Goal: Task Accomplishment & Management: Manage account settings

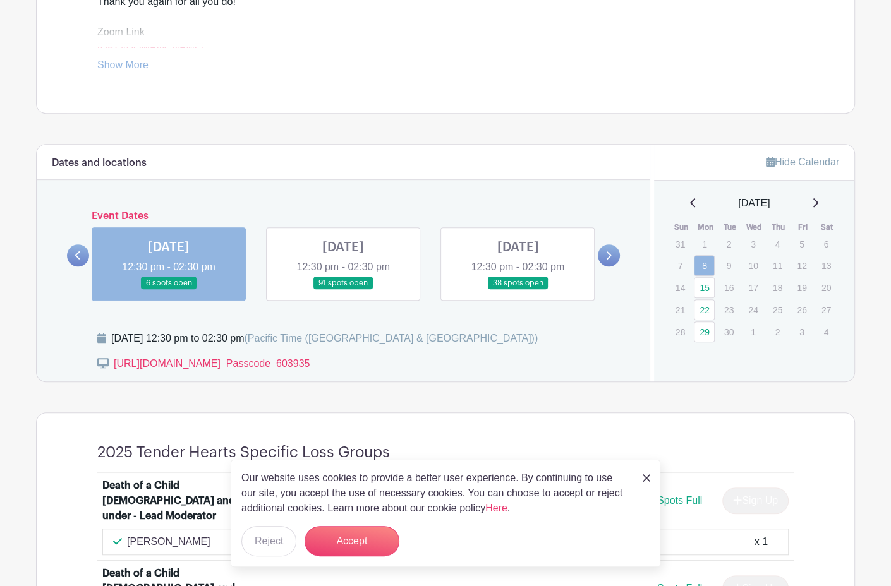
scroll to position [608, 0]
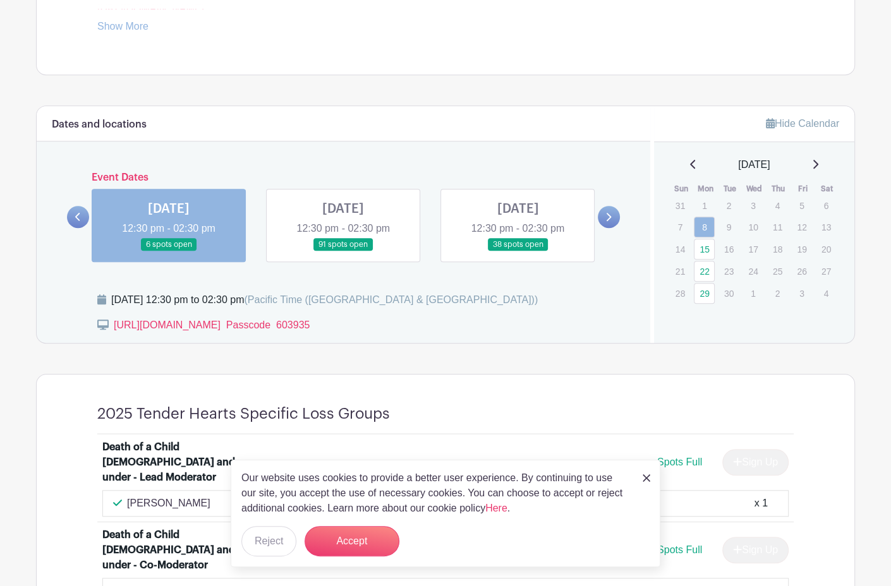
click at [649, 474] on img at bounding box center [646, 478] width 8 height 8
click at [646, 474] on img at bounding box center [646, 478] width 8 height 8
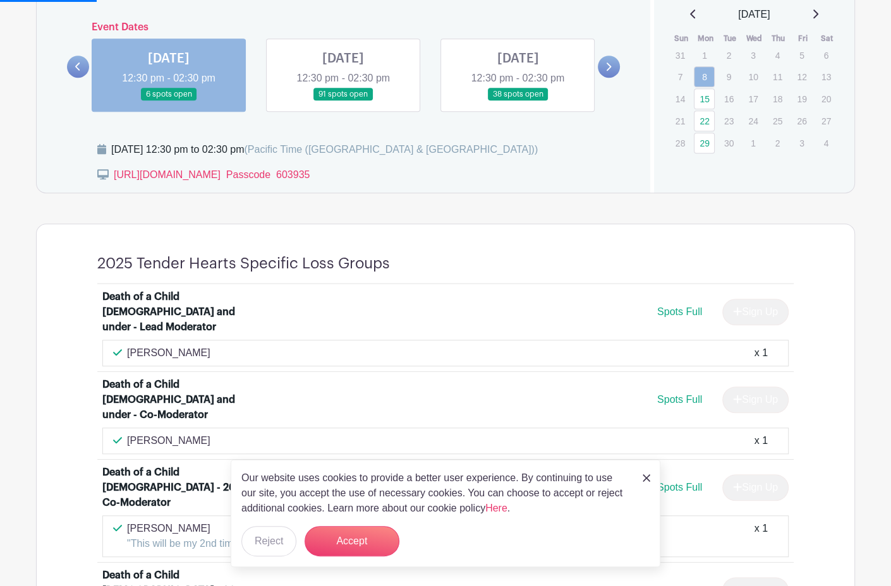
scroll to position [795, 0]
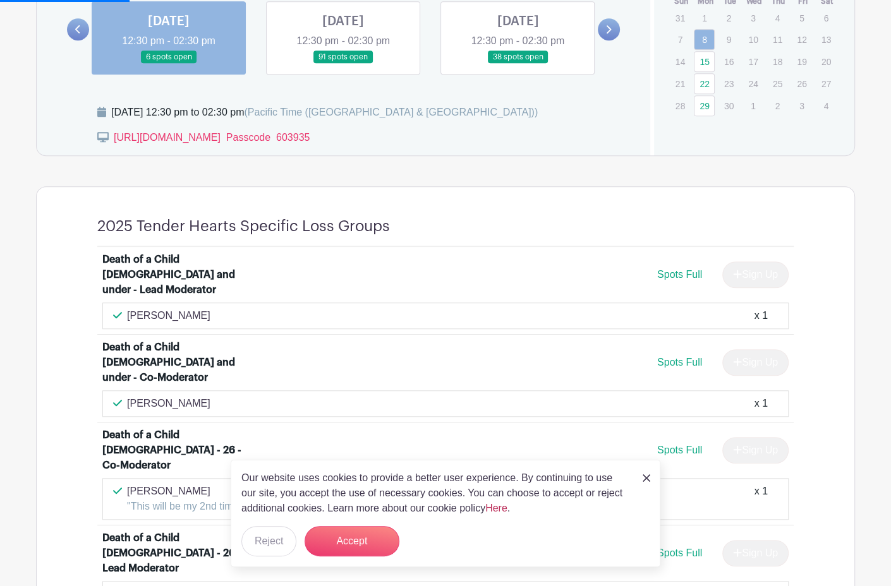
click at [485, 503] on link "Here" at bounding box center [496, 508] width 22 height 11
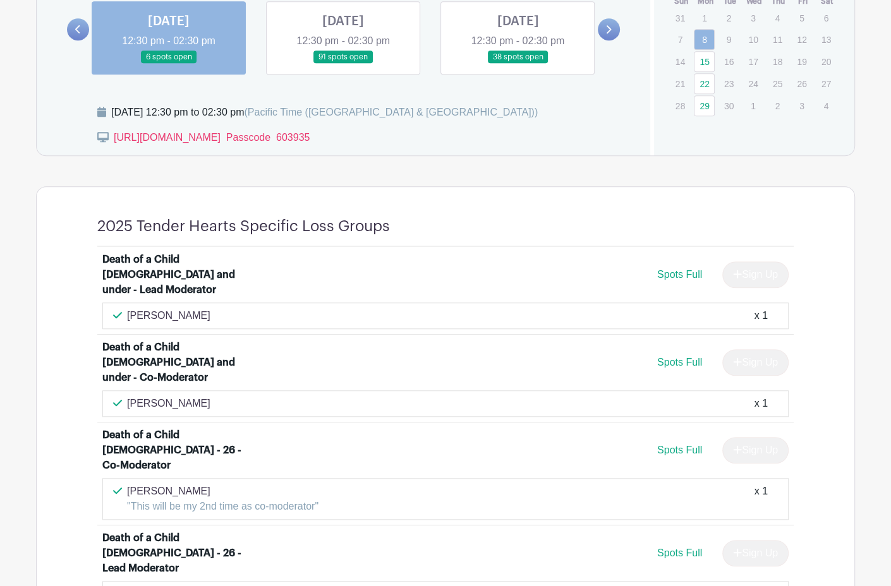
click at [343, 64] on link at bounding box center [343, 64] width 0 height 0
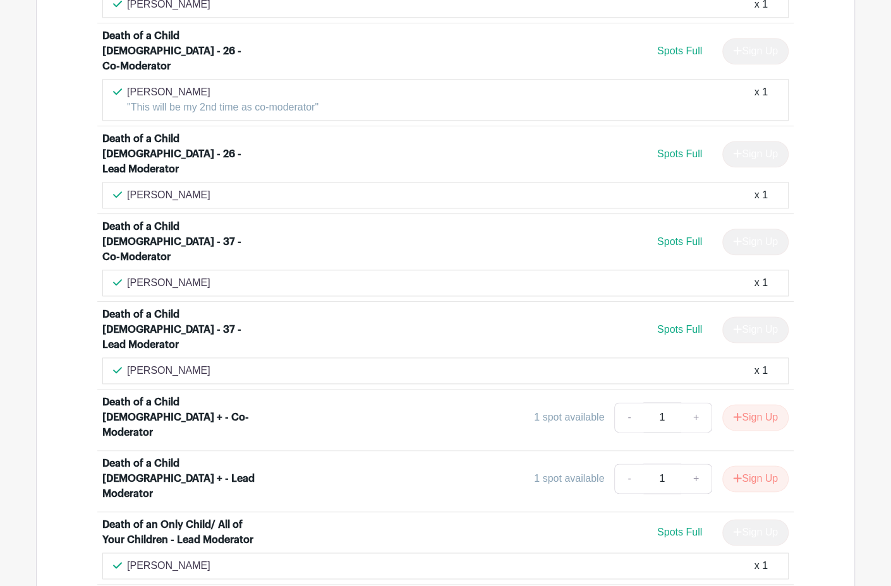
scroll to position [1263, 0]
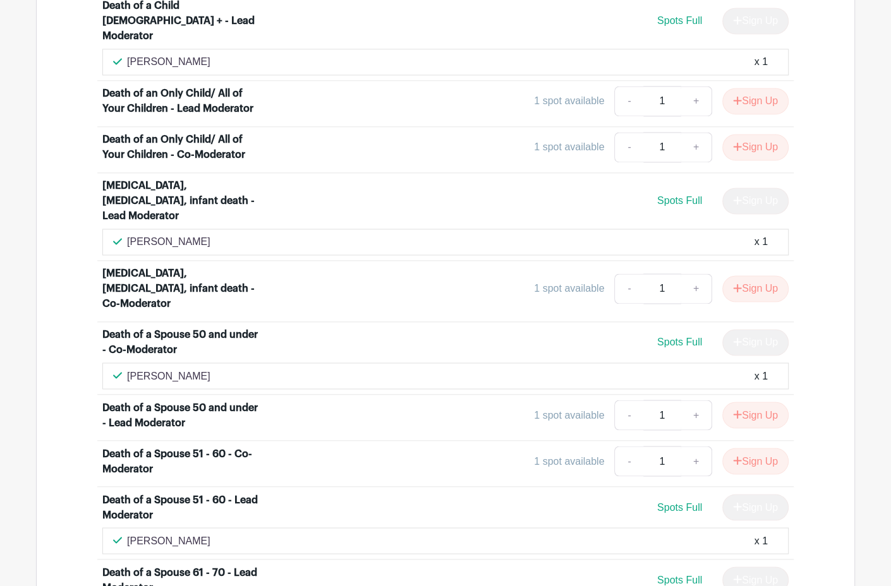
scroll to position [1637, 0]
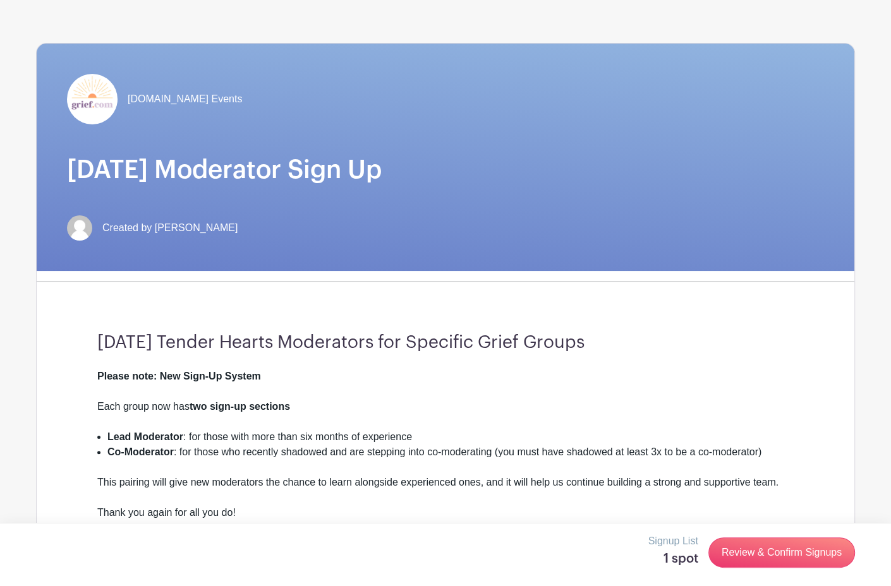
scroll to position [0, 0]
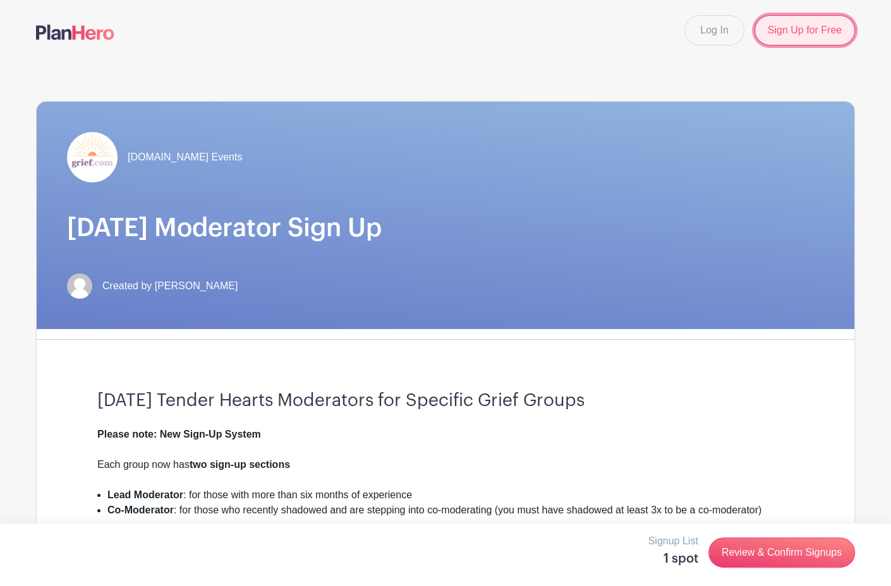
click at [769, 44] on link "Sign Up for Free" at bounding box center [804, 30] width 100 height 30
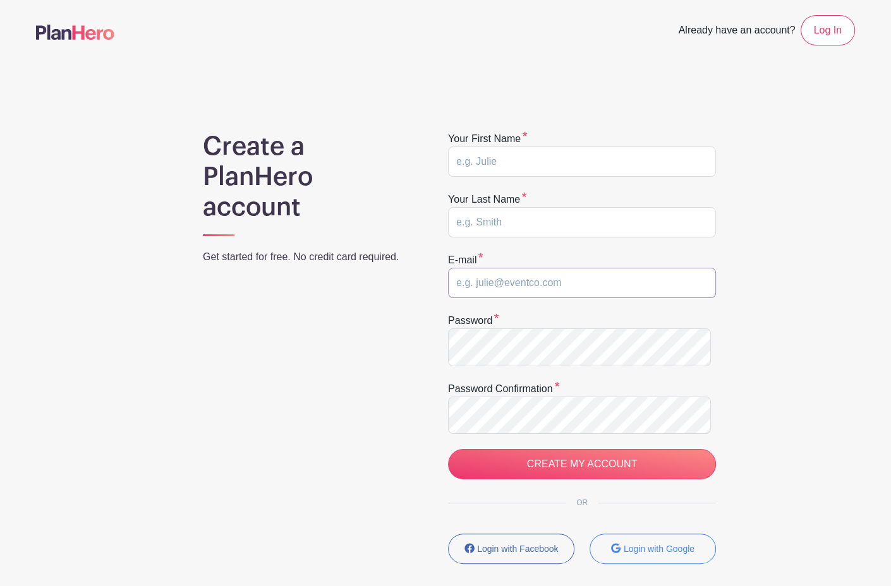
type input "[EMAIL_ADDRESS][DOMAIN_NAME]"
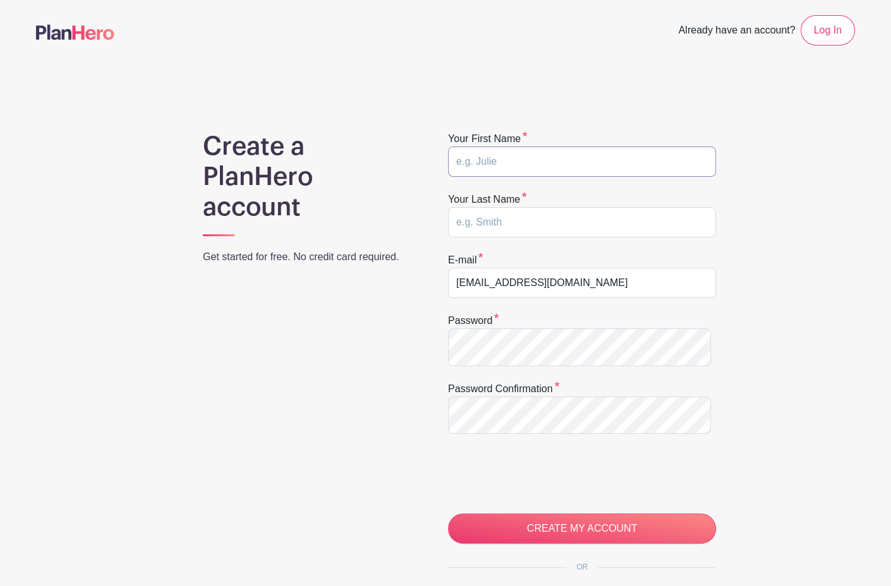
click at [586, 177] on input "text" at bounding box center [582, 162] width 268 height 30
type input "Margaret"
click at [793, 269] on div "Create a PlanHero account Get started for free. No credit card required. Your f…" at bounding box center [445, 407] width 819 height 553
click at [610, 238] on input "text" at bounding box center [582, 222] width 268 height 30
type input "Anderson"
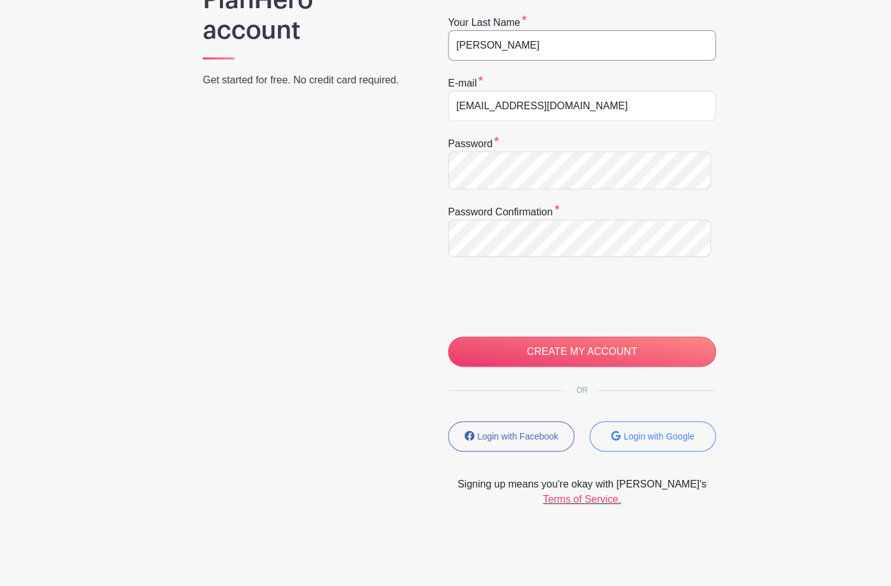
scroll to position [187, 0]
click at [378, 368] on div "Create a PlanHero account Get started for free. No credit card required." at bounding box center [308, 231] width 273 height 553
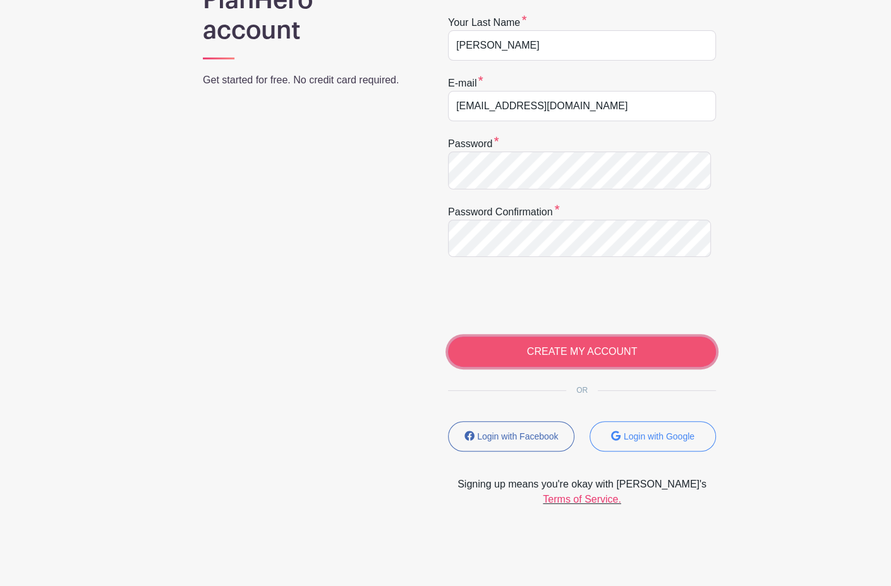
click at [629, 337] on input "CREATE MY ACCOUNT" at bounding box center [582, 352] width 268 height 30
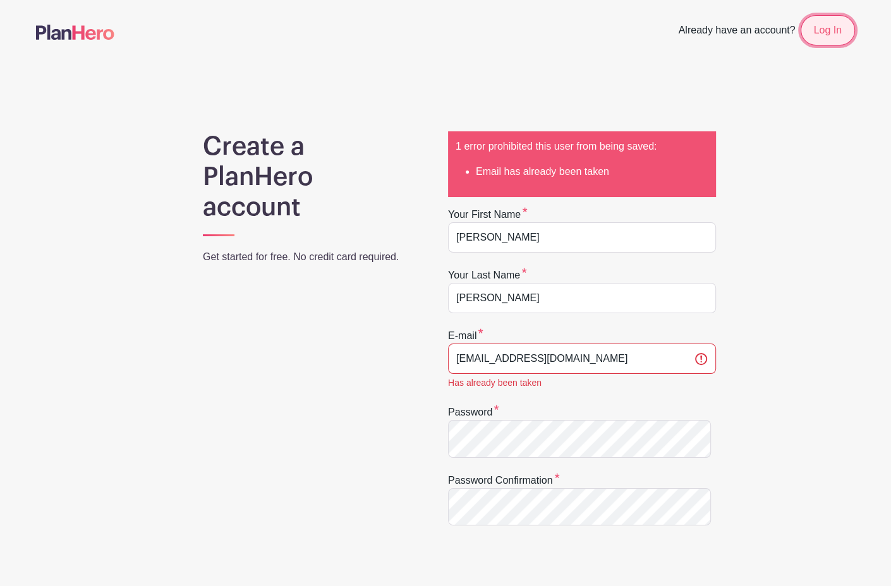
click at [800, 45] on link "Log In" at bounding box center [827, 30] width 54 height 30
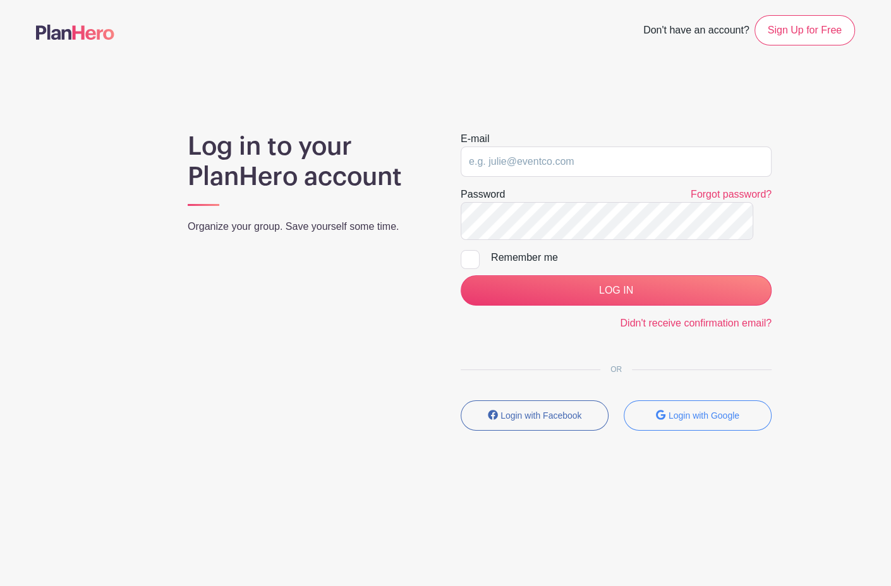
type input "[EMAIL_ADDRESS][DOMAIN_NAME]"
click at [474, 269] on div at bounding box center [469, 259] width 19 height 19
click at [469, 258] on input "Remember me" at bounding box center [464, 254] width 8 height 8
checkbox input "true"
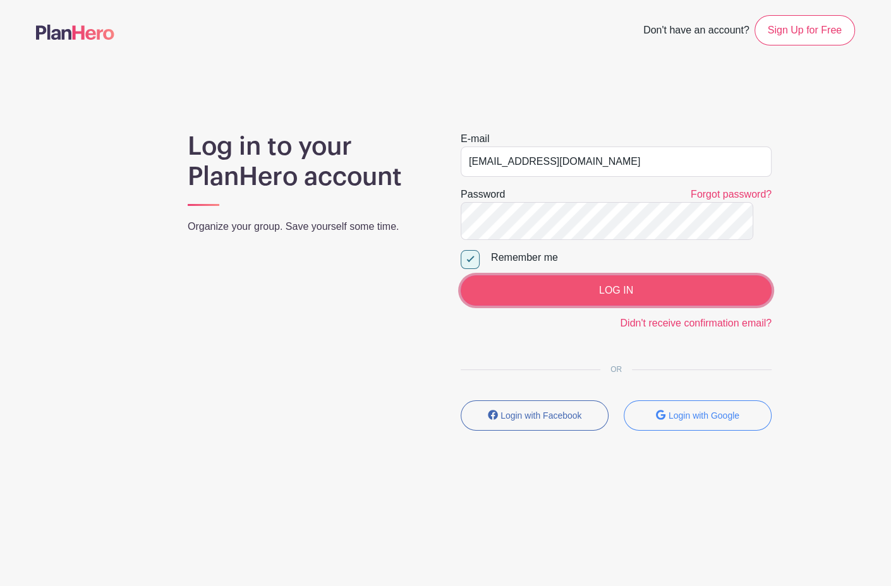
click at [608, 306] on input "LOG IN" at bounding box center [615, 290] width 311 height 30
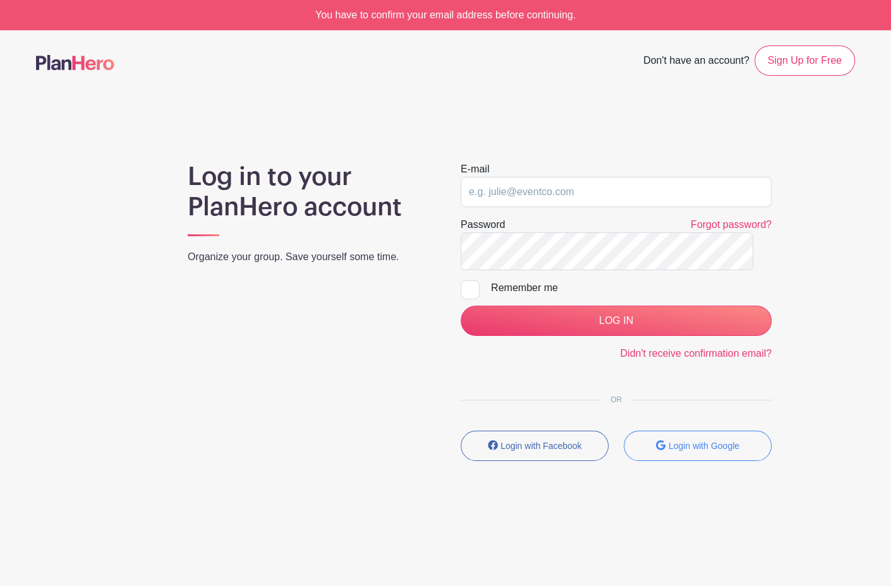
scroll to position [117, 0]
type input "[EMAIL_ADDRESS][DOMAIN_NAME]"
click at [627, 359] on link "Didn't receive confirmation email?" at bounding box center [696, 353] width 152 height 11
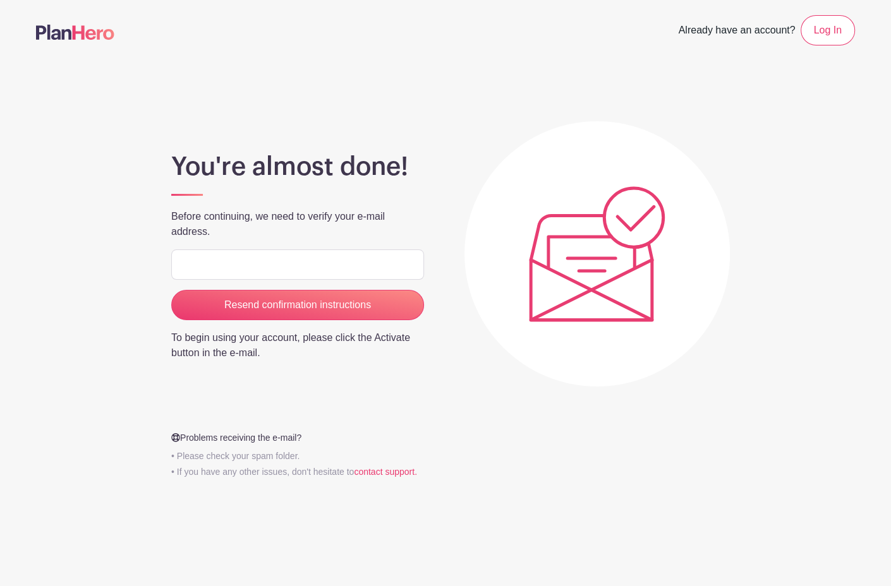
scroll to position [220, 0]
click at [208, 250] on input "email" at bounding box center [297, 265] width 253 height 30
type input "[EMAIL_ADDRESS][DOMAIN_NAME]"
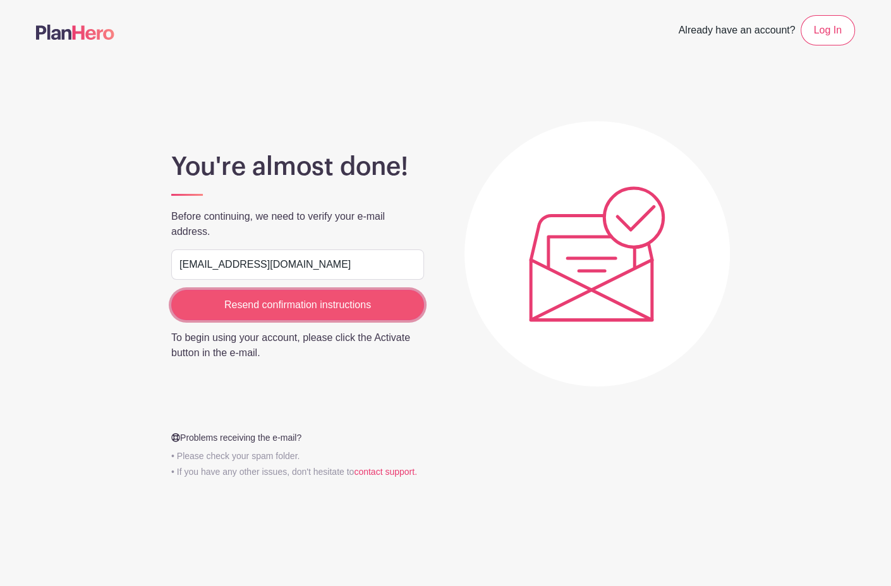
click at [238, 290] on input "Resend confirmation instructions" at bounding box center [297, 305] width 253 height 30
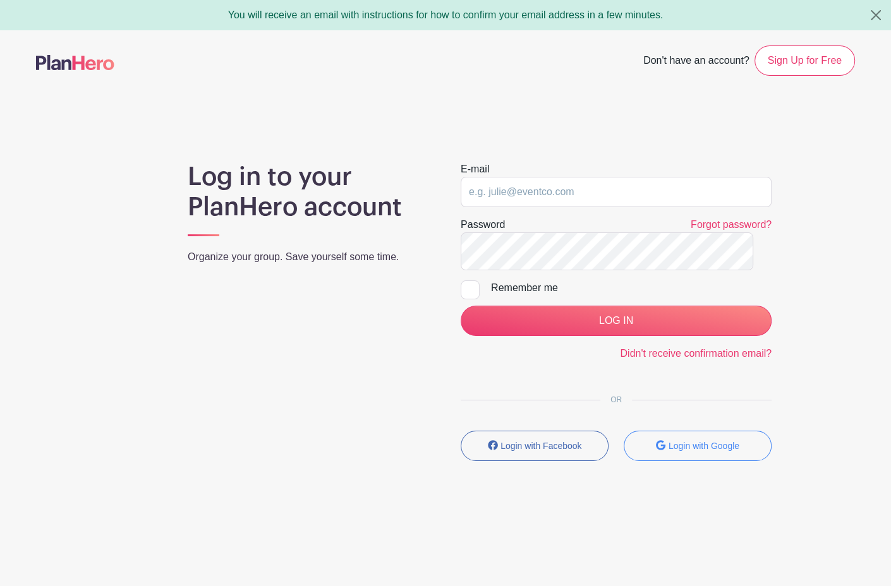
type input "andersonm22@icloud.com"
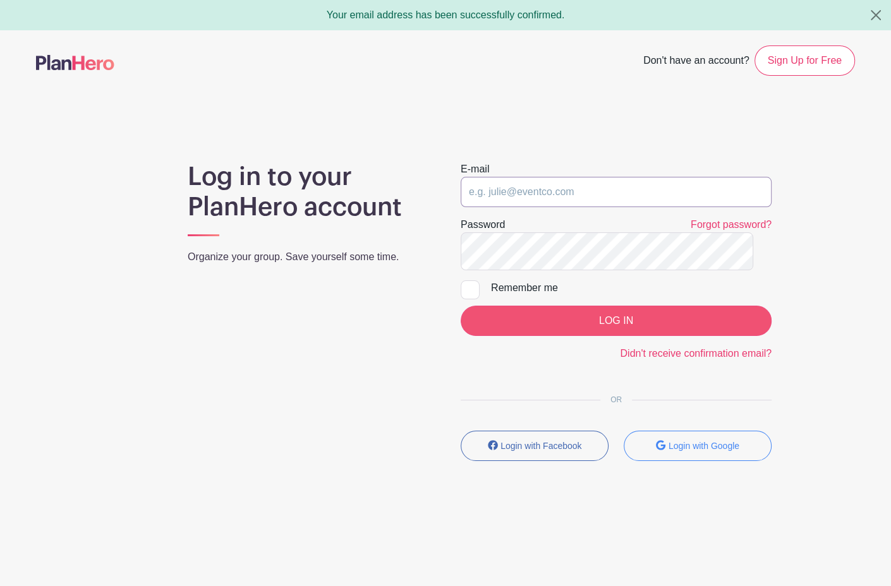
type input "[EMAIL_ADDRESS][DOMAIN_NAME]"
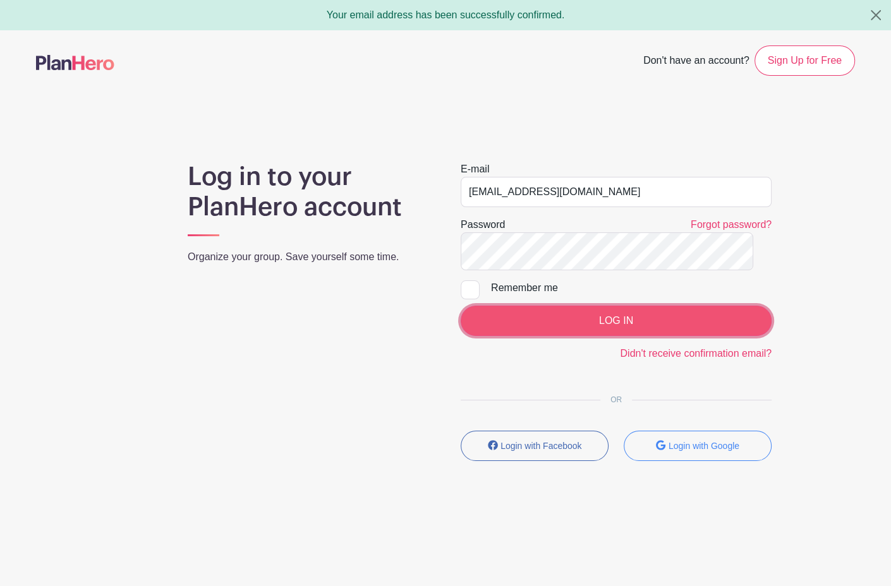
click at [588, 306] on input "LOG IN" at bounding box center [615, 321] width 311 height 30
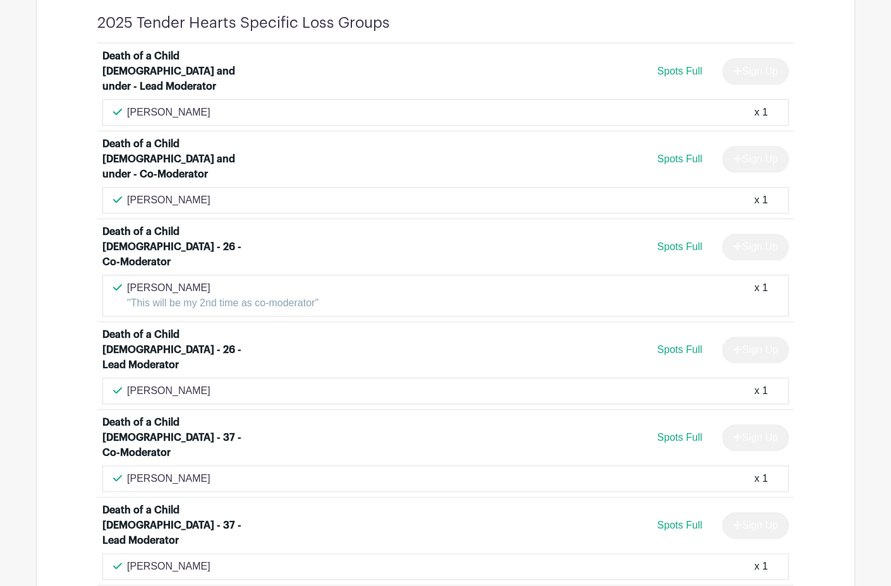
scroll to position [982, 0]
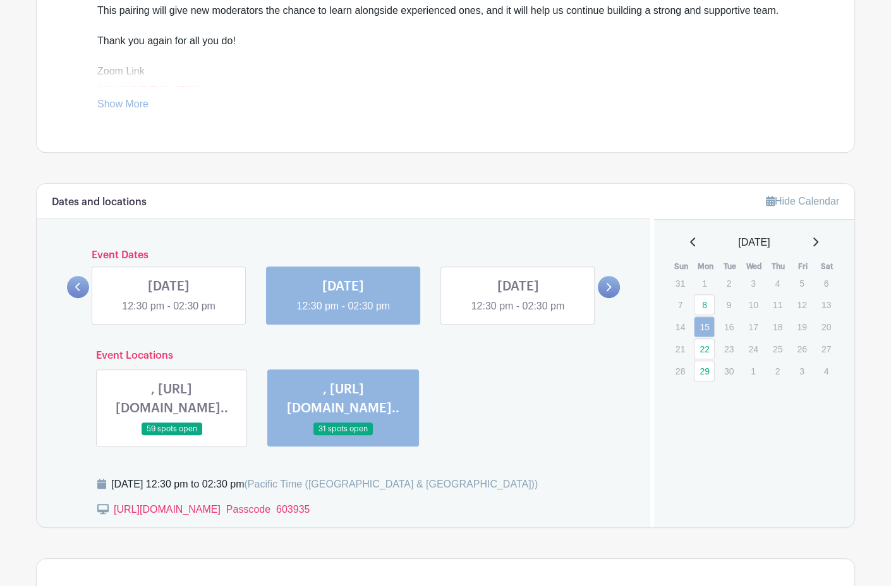
scroll to position [842, 0]
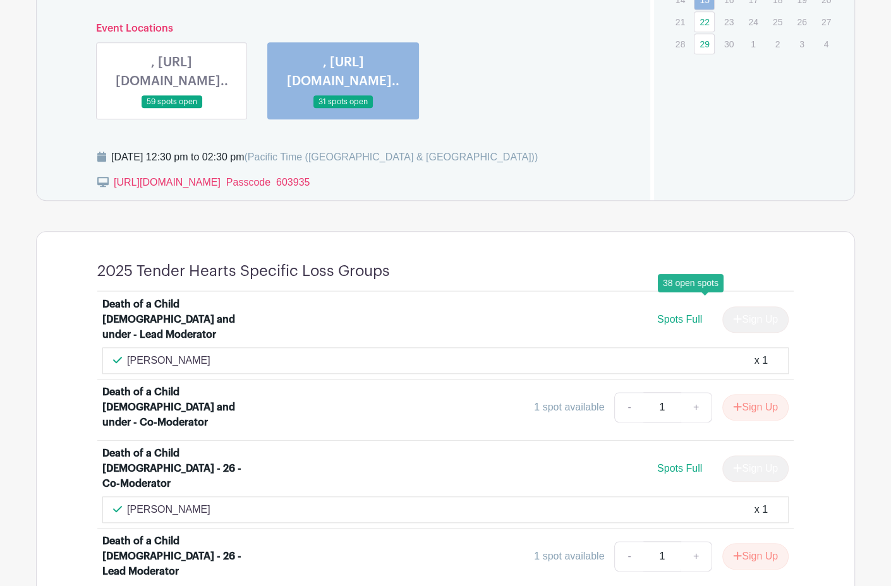
click at [708, 32] on link "22" at bounding box center [704, 21] width 21 height 21
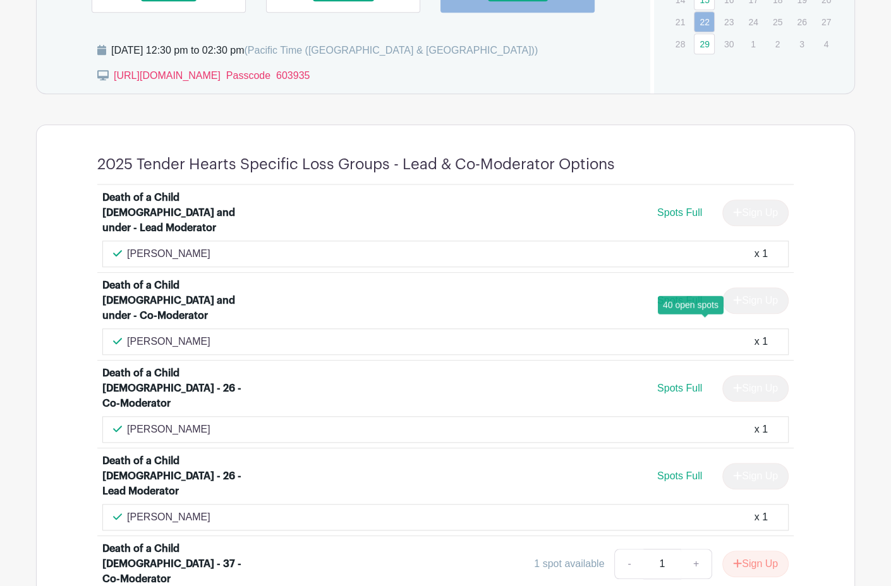
click at [706, 54] on link "29" at bounding box center [704, 43] width 21 height 21
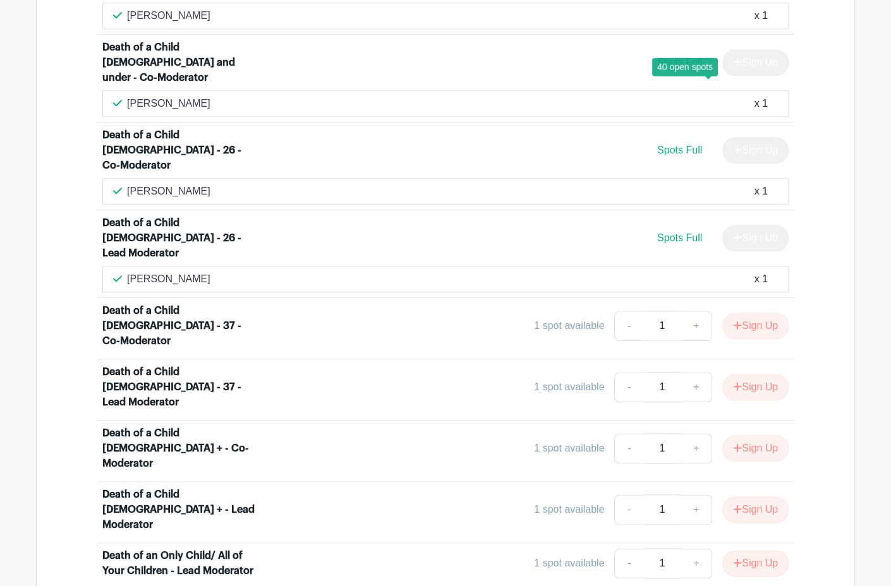
scroll to position [1122, 0]
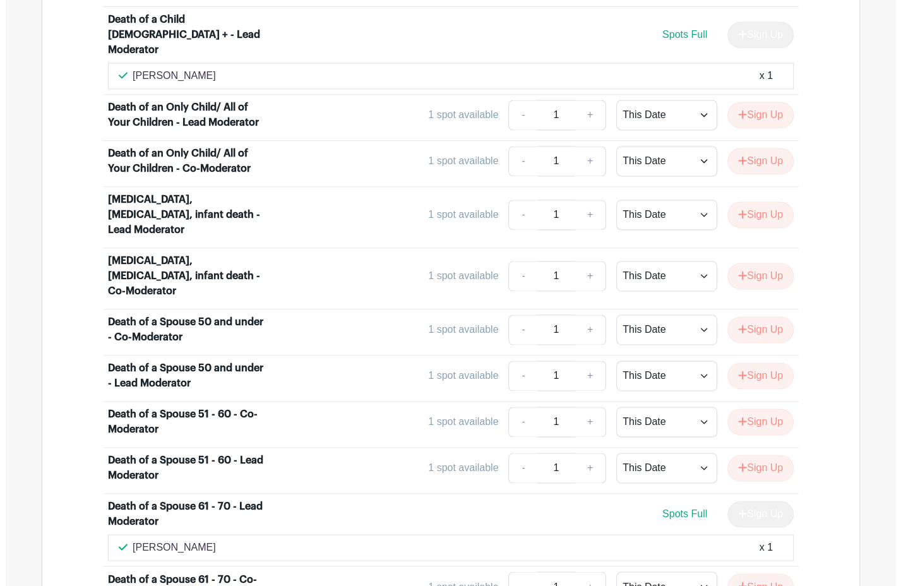
scroll to position [1497, 0]
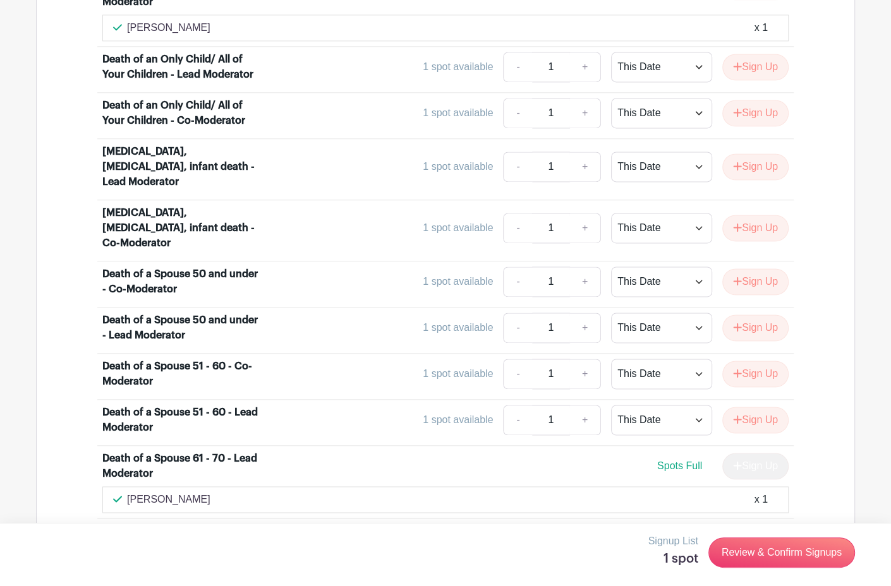
select select "select_dates"
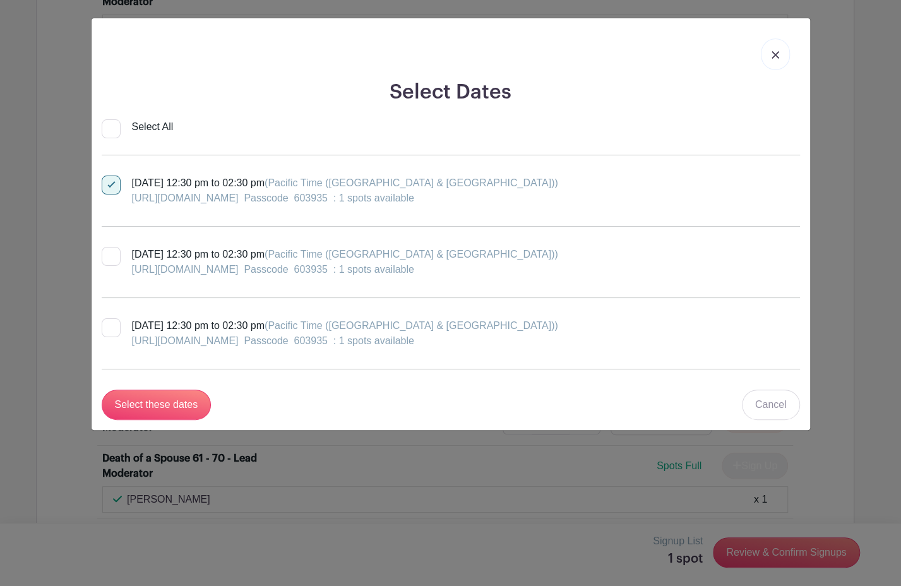
click at [558, 206] on div "https://bit.ly/2BACeaH  Passcode 603935 : 1 spots available" at bounding box center [345, 198] width 426 height 15
click at [110, 184] on input "Monday, September 29, 2025 at 12:30 pm to 02:30 pm (Pacific Time (US & Canada))…" at bounding box center [106, 180] width 8 height 8
click at [113, 195] on div at bounding box center [111, 185] width 19 height 19
click at [110, 184] on input "Monday, September 29, 2025 at 12:30 pm to 02:30 pm (Pacific Time (US & Canada))…" at bounding box center [106, 180] width 8 height 8
checkbox input "true"
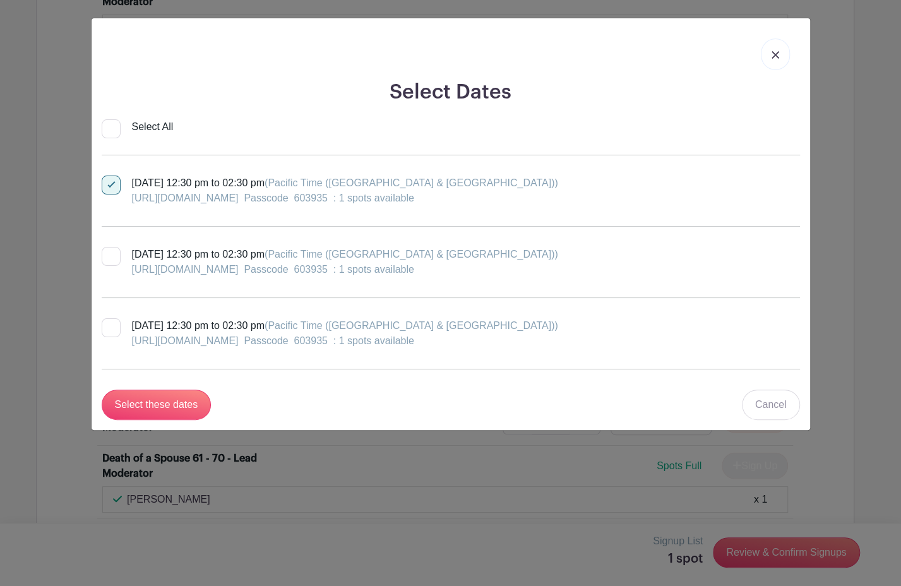
scroll to position [20, 0]
click at [766, 56] on link at bounding box center [775, 55] width 29 height 32
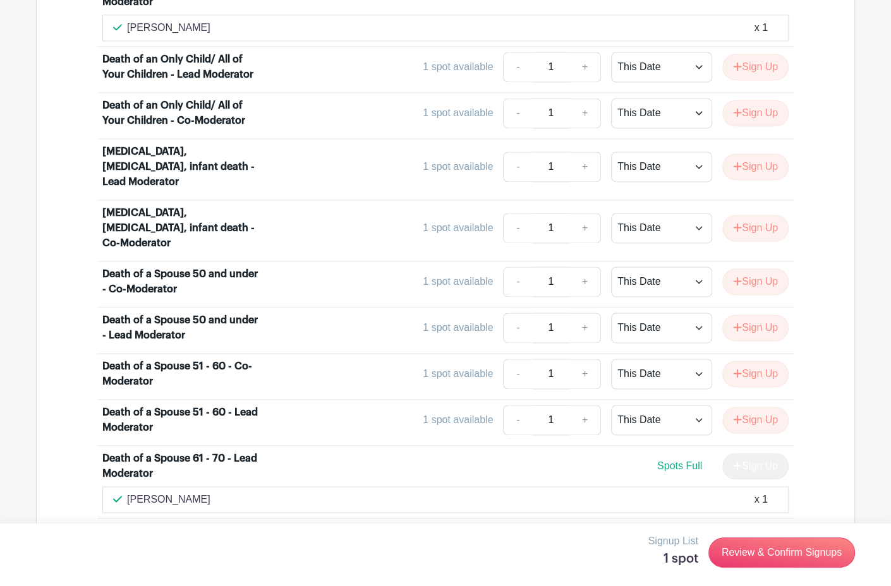
select select "select_dates"
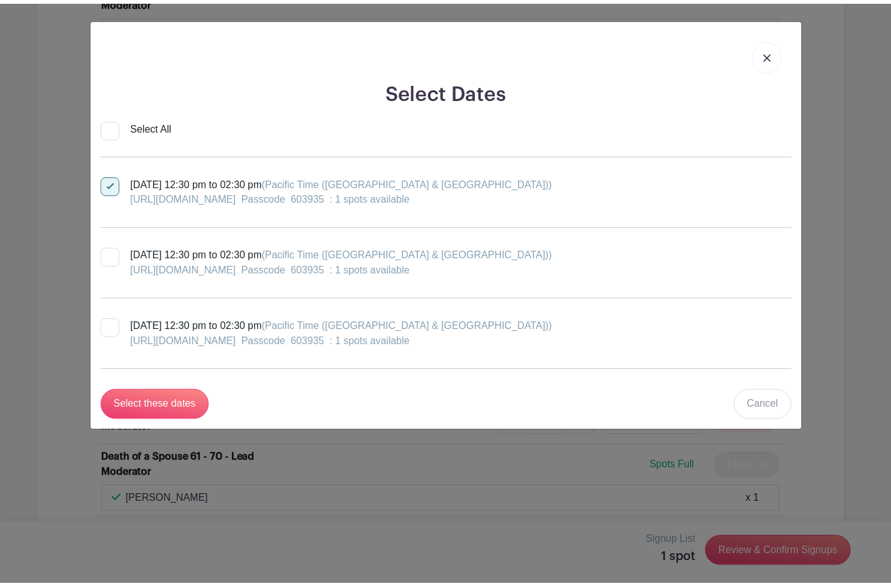
scroll to position [48, 0]
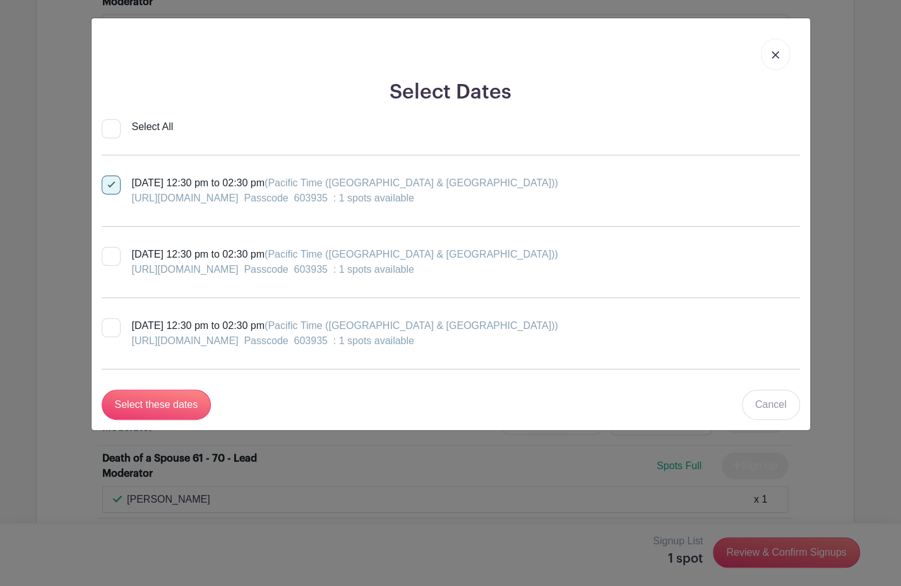
click at [772, 59] on img at bounding box center [776, 55] width 8 height 8
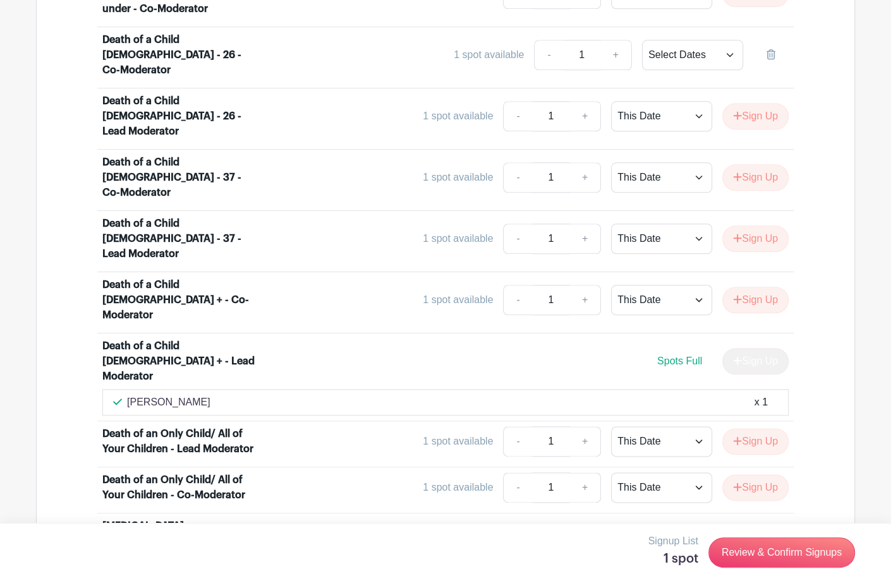
scroll to position [1181, 0]
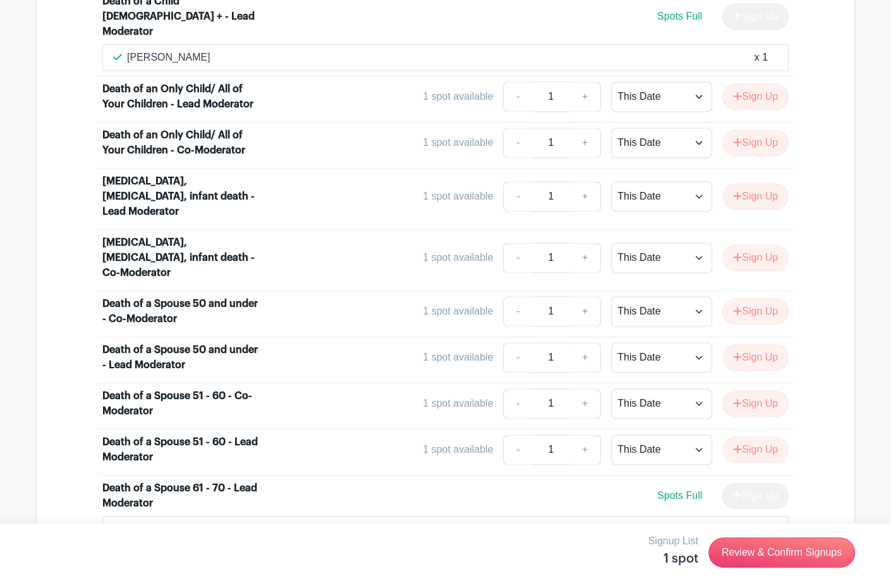
scroll to position [1452, 0]
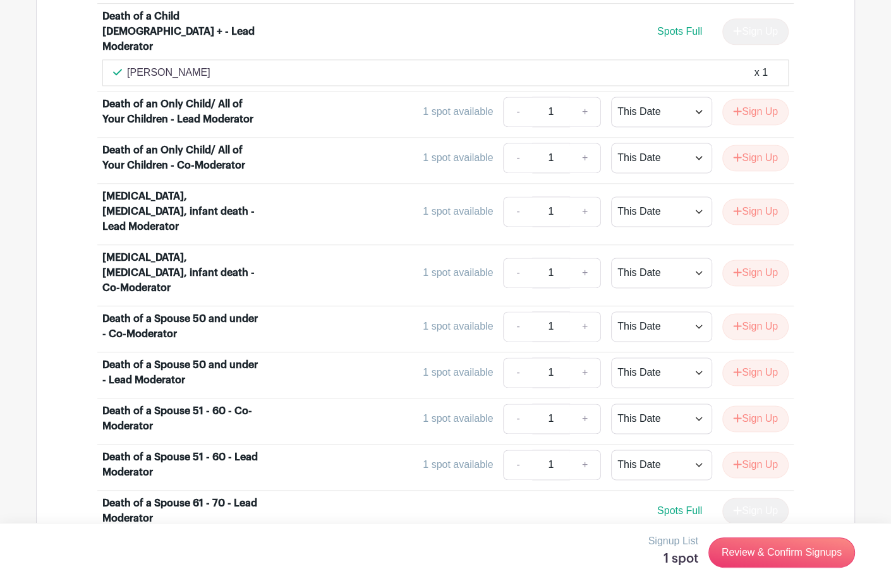
click at [761, 303] on div "Death of a Child [DEMOGRAPHIC_DATA] and under - Lead Moderator 1 spot available…" at bounding box center [445, 435] width 757 height 1720
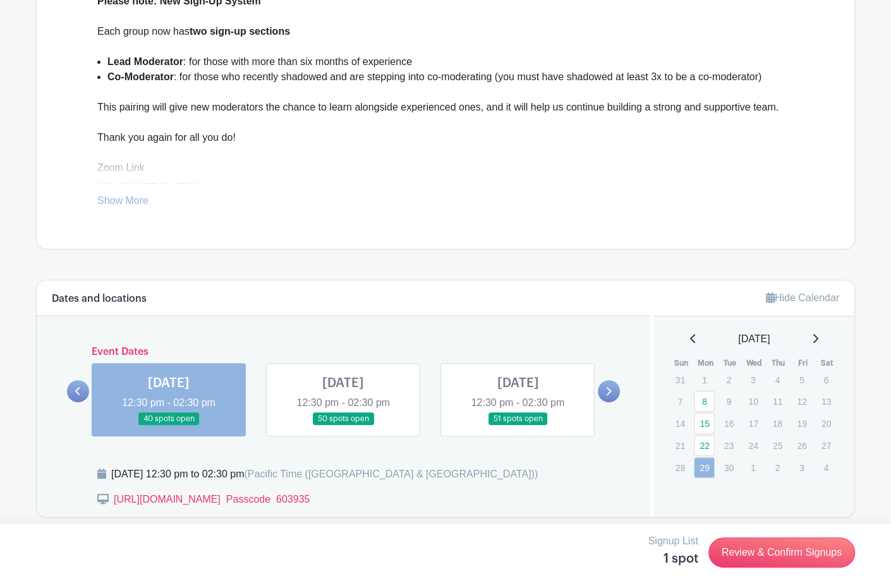
scroll to position [423, 0]
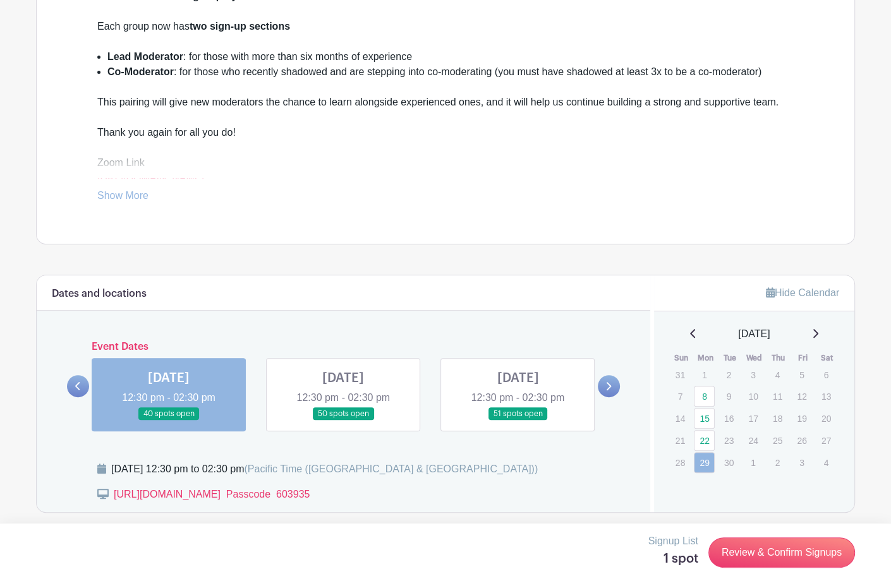
click at [148, 206] on link "Show More" at bounding box center [122, 198] width 51 height 16
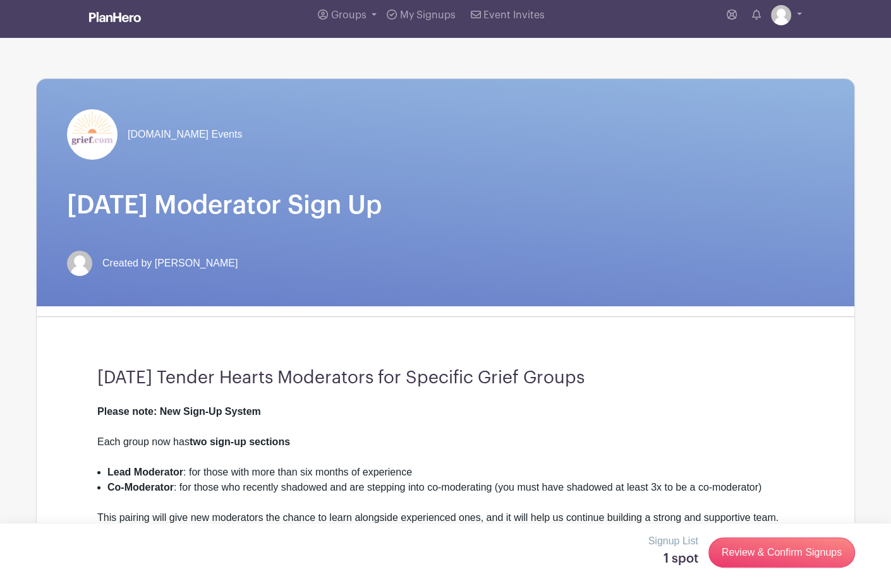
scroll to position [0, 0]
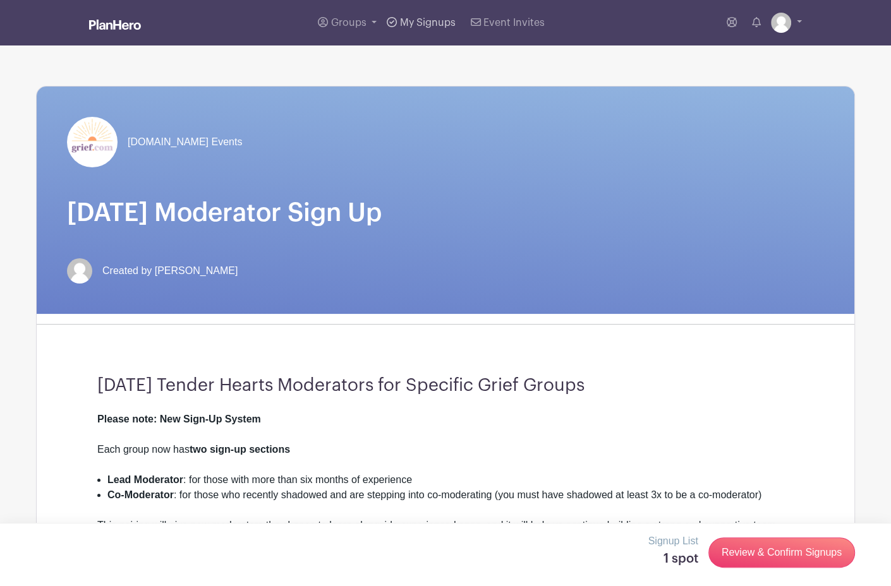
click at [400, 28] on span "My Signups" at bounding box center [428, 23] width 56 height 10
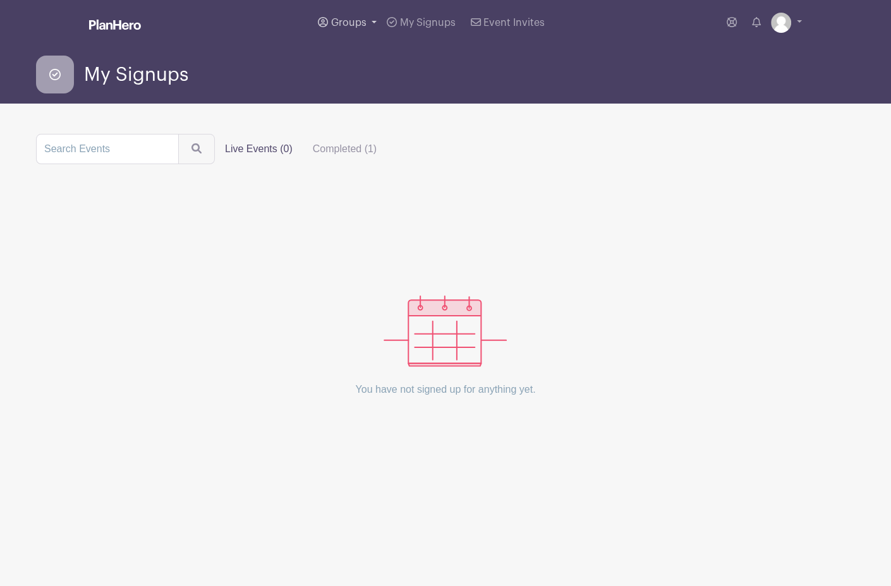
click at [323, 32] on link "Groups" at bounding box center [347, 22] width 69 height 45
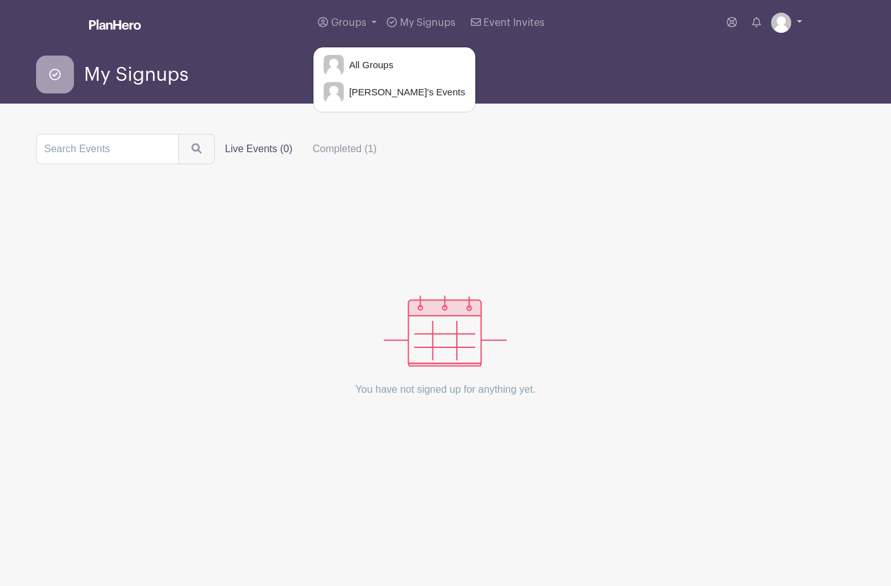
click at [796, 33] on link at bounding box center [786, 23] width 31 height 20
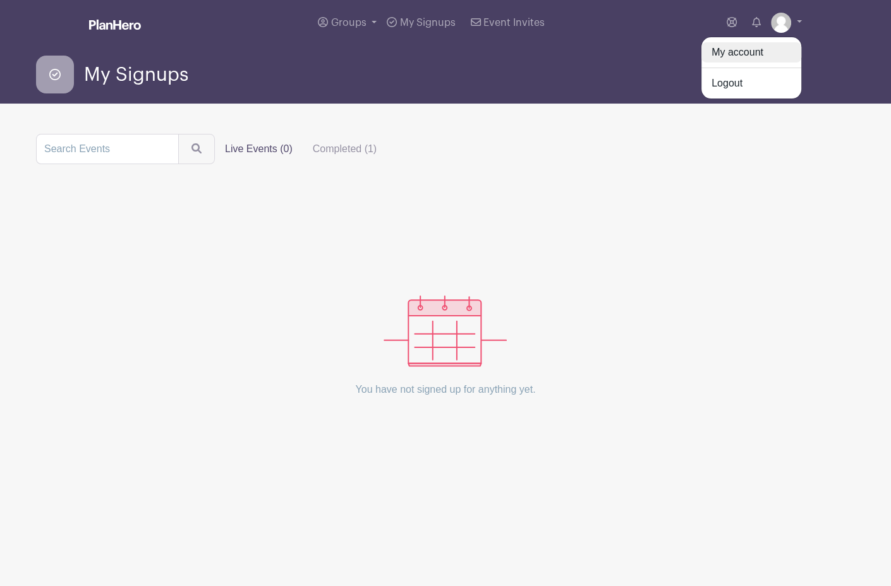
click at [707, 63] on link "My account" at bounding box center [751, 52] width 100 height 20
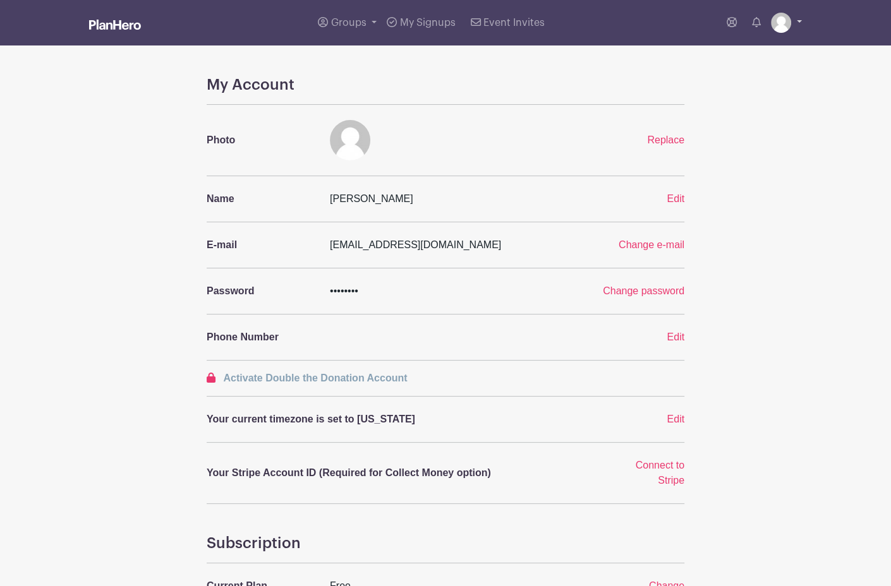
click at [778, 33] on img at bounding box center [781, 23] width 20 height 20
click at [715, 63] on link "My account" at bounding box center [751, 52] width 100 height 20
click at [330, 34] on link "Groups" at bounding box center [347, 22] width 69 height 45
click at [344, 100] on span "[PERSON_NAME]'s Events" at bounding box center [404, 92] width 121 height 15
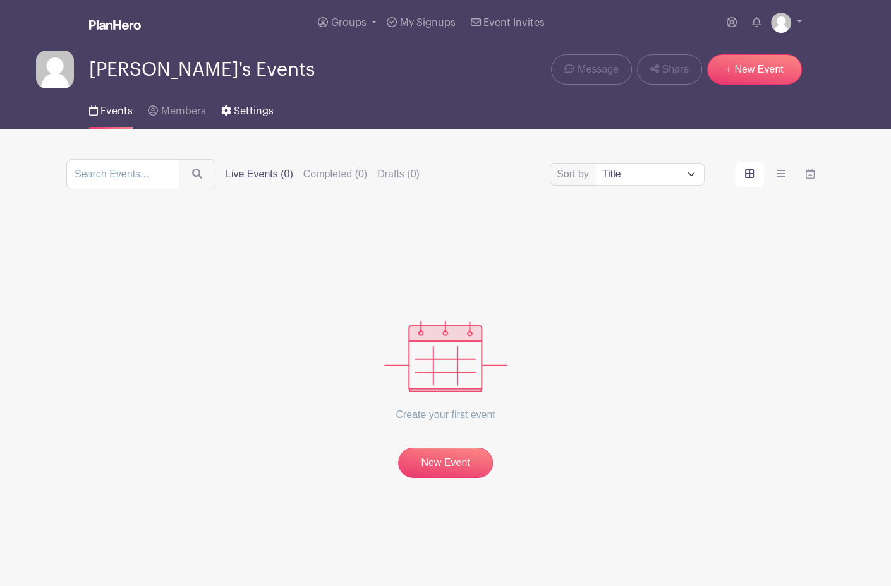
click at [274, 116] on span "Settings" at bounding box center [254, 111] width 40 height 10
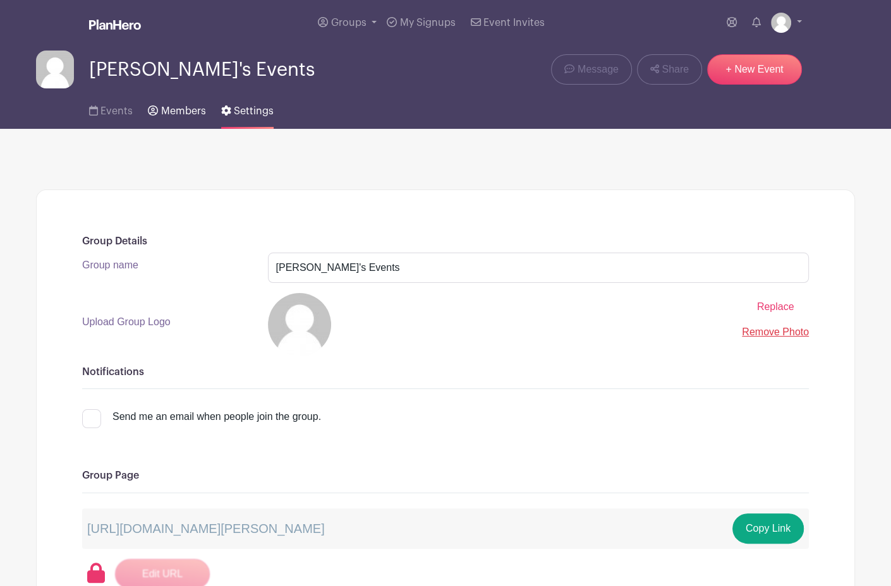
click at [206, 116] on span "Members" at bounding box center [183, 111] width 45 height 10
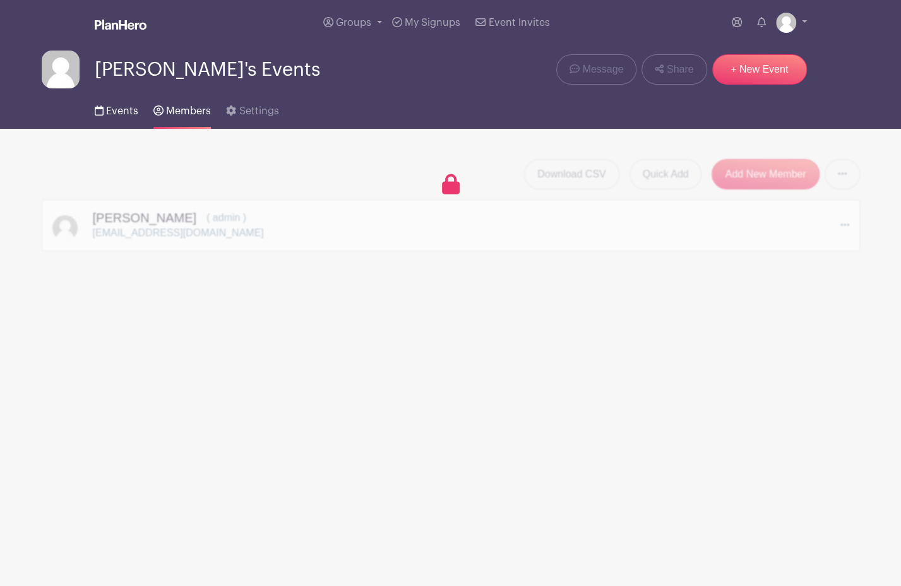
click at [131, 116] on span "Events" at bounding box center [122, 111] width 32 height 10
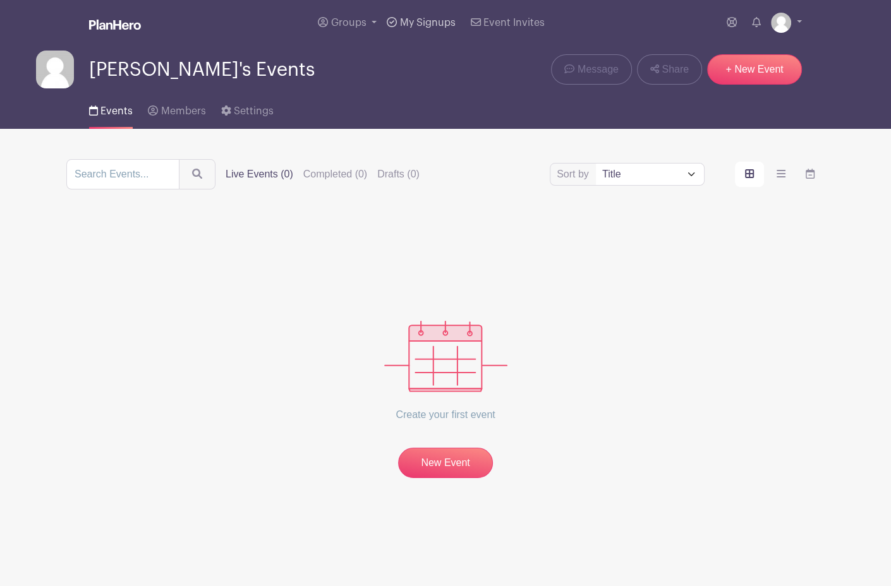
click at [418, 28] on span "My Signups" at bounding box center [428, 23] width 56 height 10
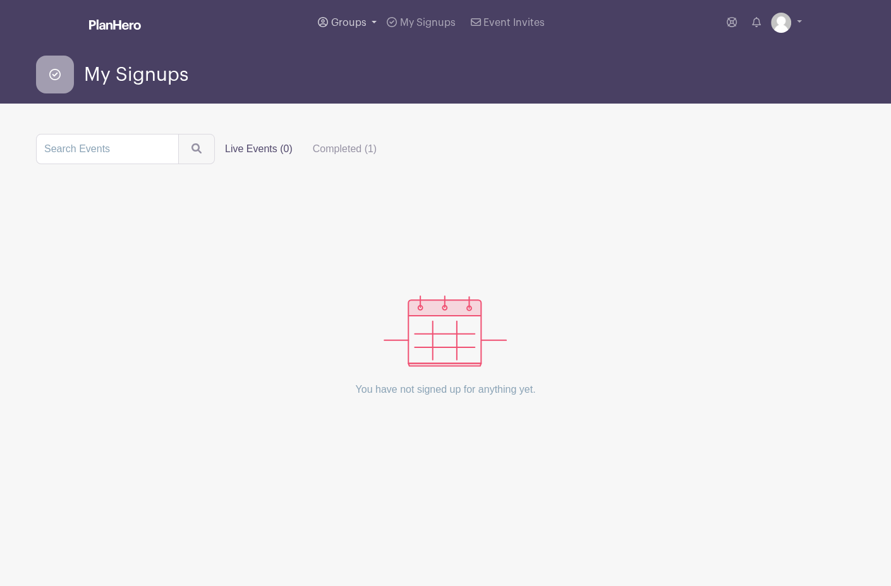
click at [328, 29] on link "Groups" at bounding box center [347, 22] width 69 height 45
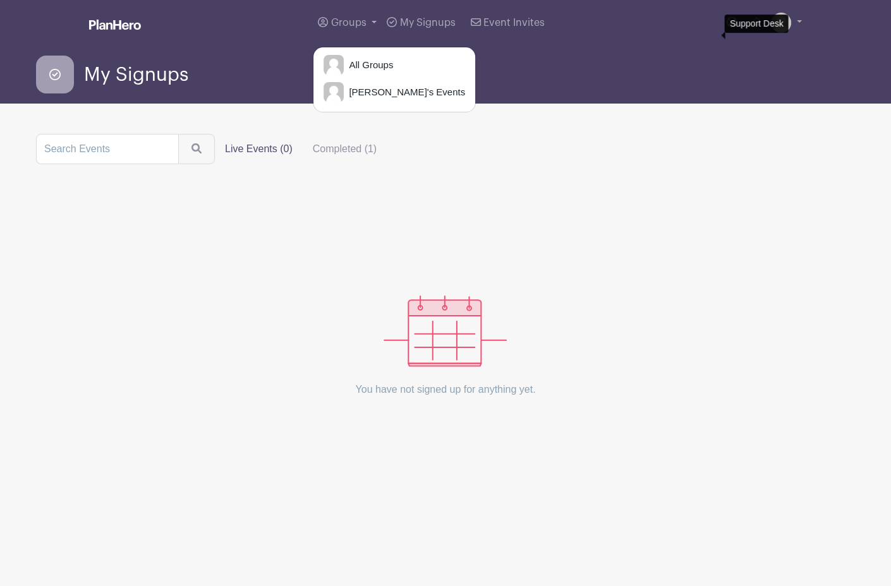
click at [726, 27] on icon at bounding box center [731, 22] width 10 height 10
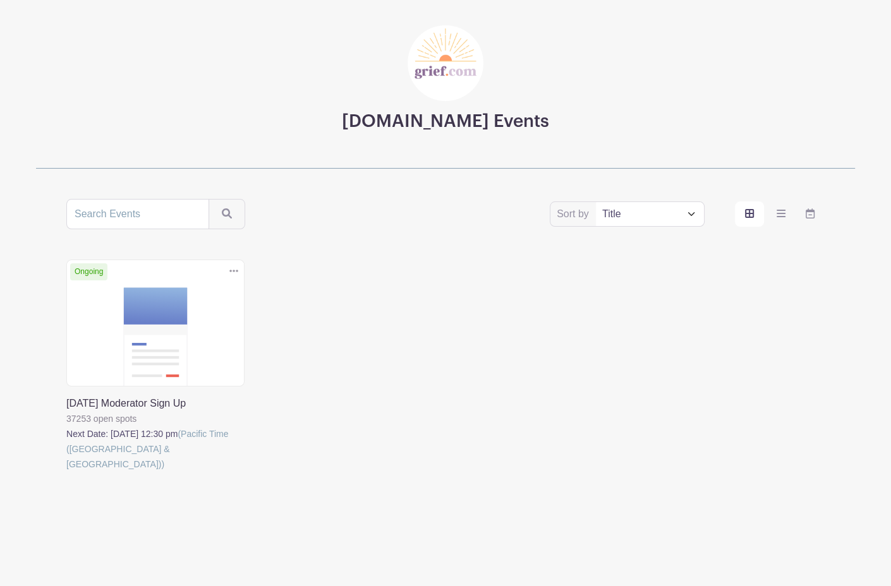
scroll to position [182, 0]
click at [66, 472] on link at bounding box center [66, 472] width 0 height 0
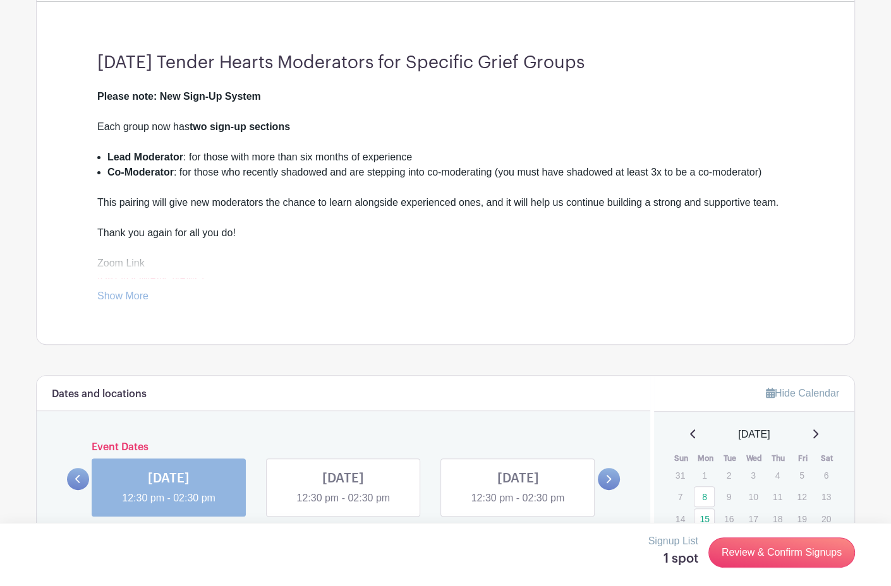
scroll to position [515, 0]
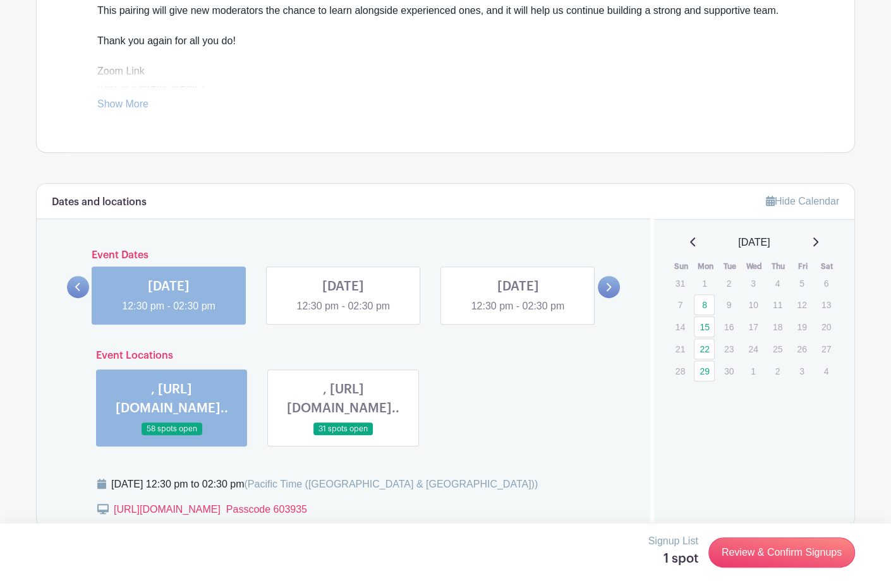
click at [148, 114] on link "Show More" at bounding box center [122, 107] width 51 height 16
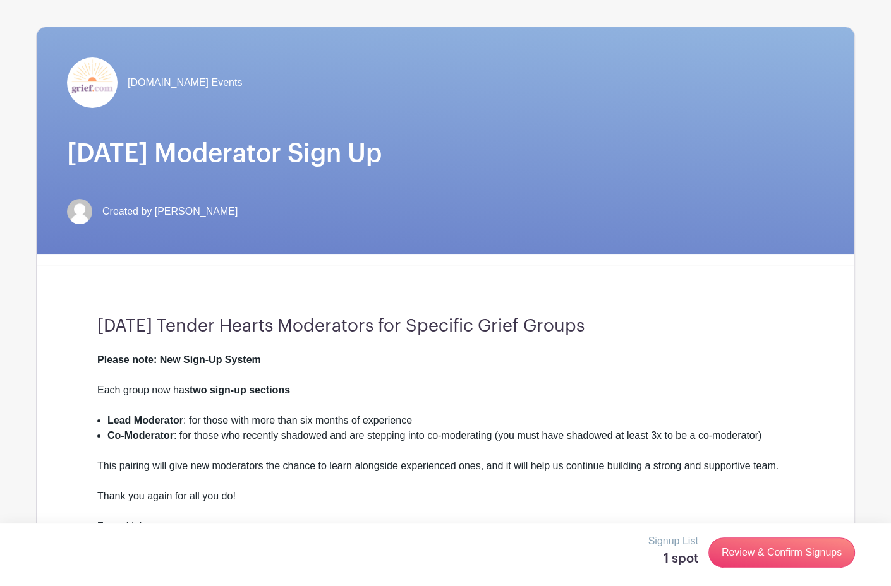
scroll to position [0, 0]
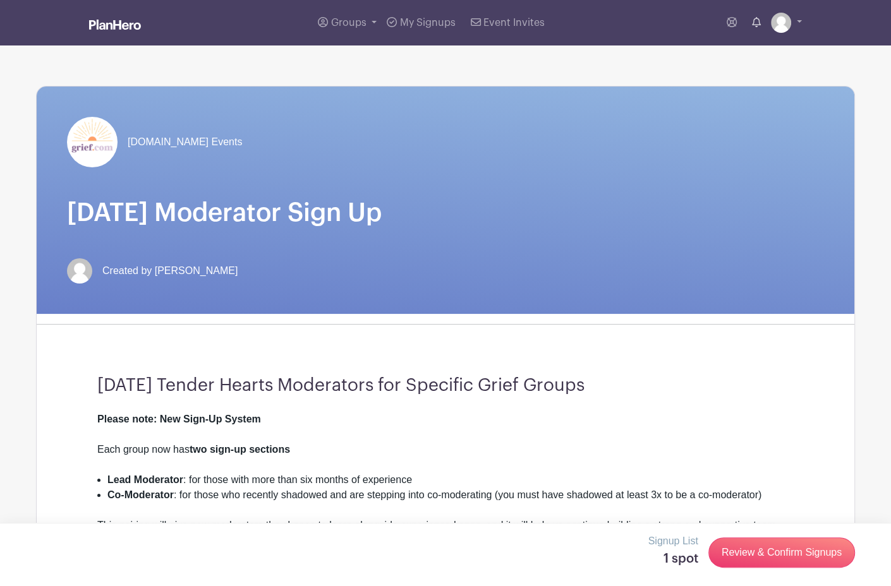
click at [752, 27] on icon at bounding box center [756, 22] width 9 height 10
click at [796, 31] on link at bounding box center [786, 23] width 31 height 20
click at [119, 30] on img at bounding box center [115, 25] width 52 height 10
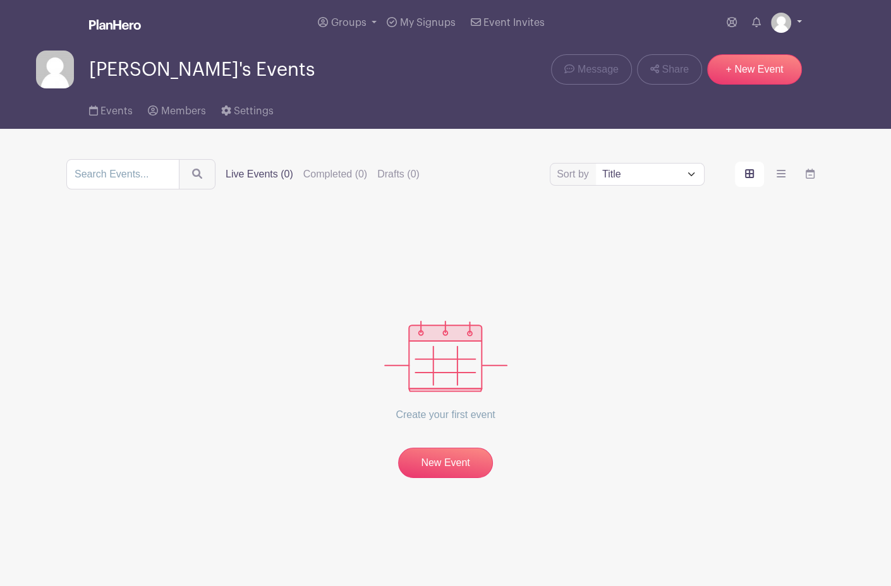
click at [798, 33] on link at bounding box center [786, 23] width 31 height 20
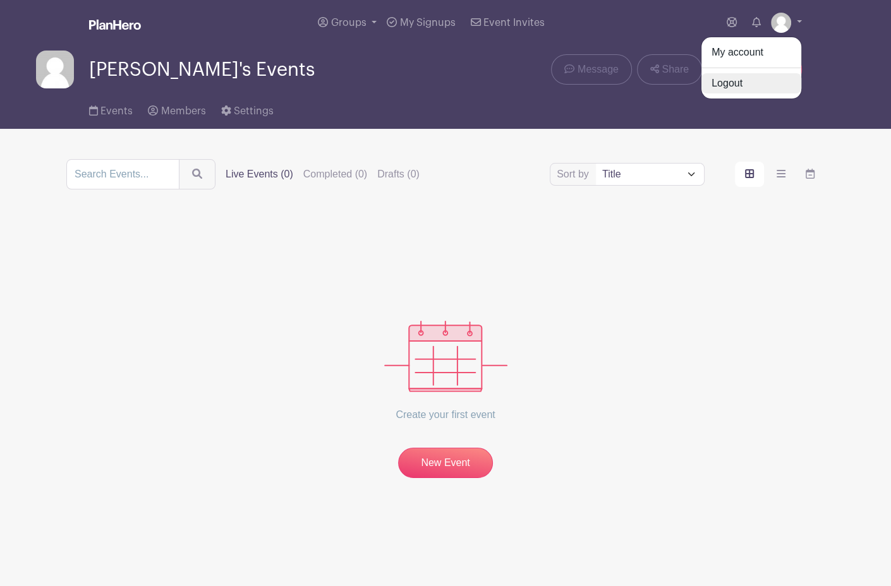
click at [701, 93] on link "Logout" at bounding box center [751, 83] width 100 height 20
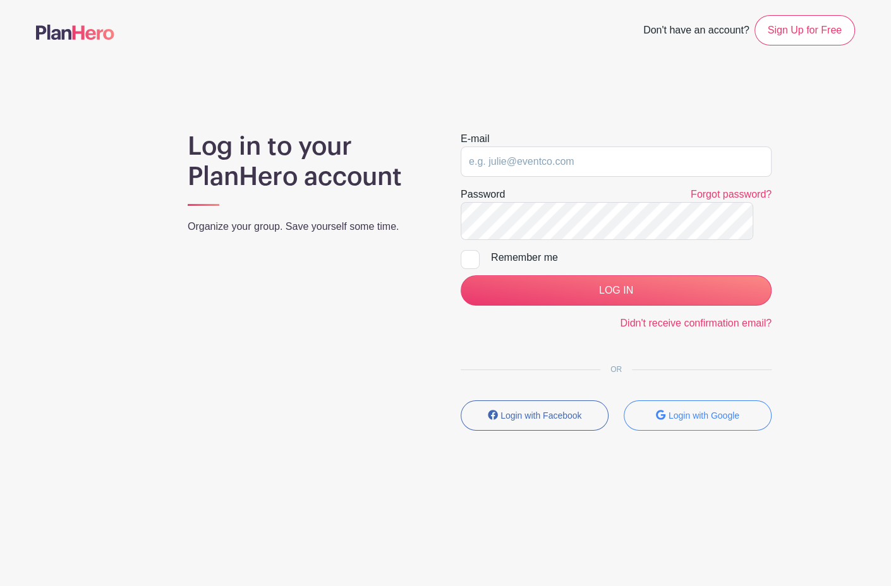
type input "andersonm22@icloud.com"
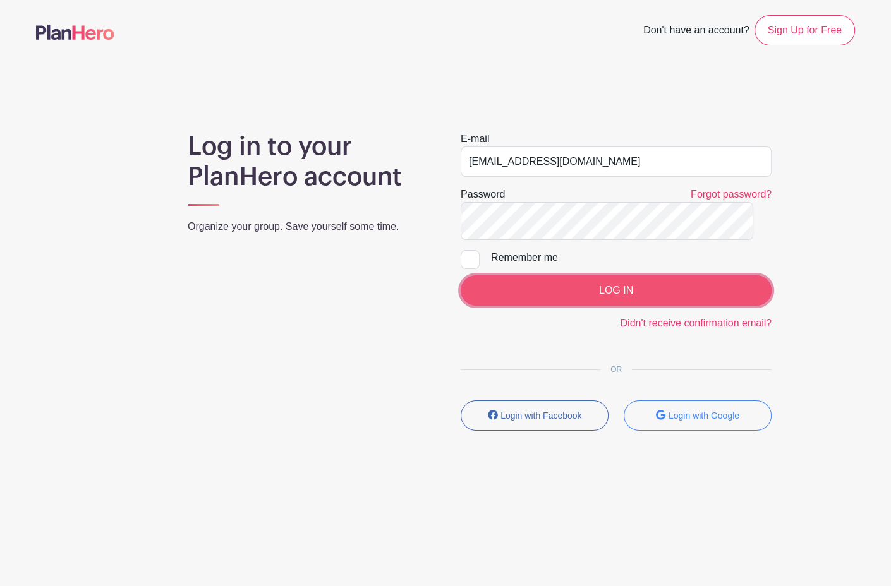
click at [587, 306] on input "LOG IN" at bounding box center [615, 290] width 311 height 30
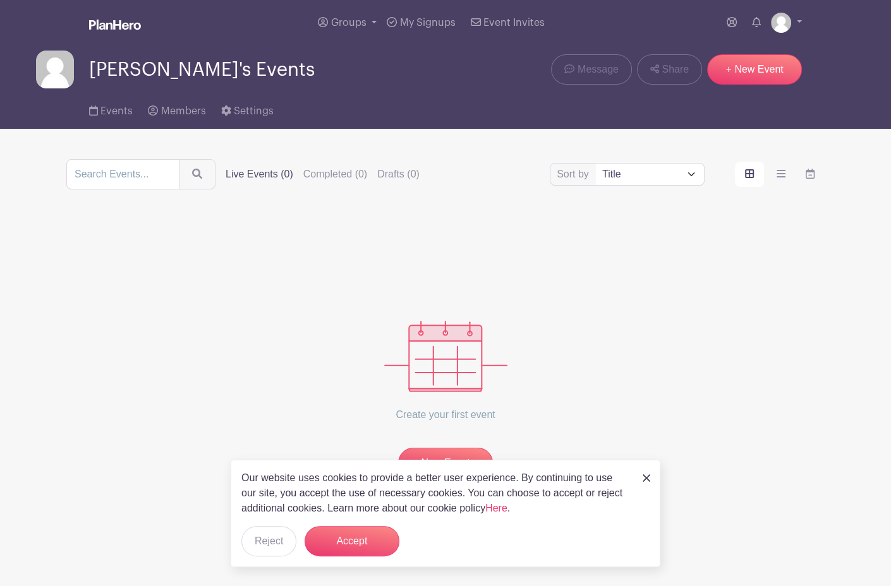
click at [644, 474] on img at bounding box center [646, 478] width 8 height 8
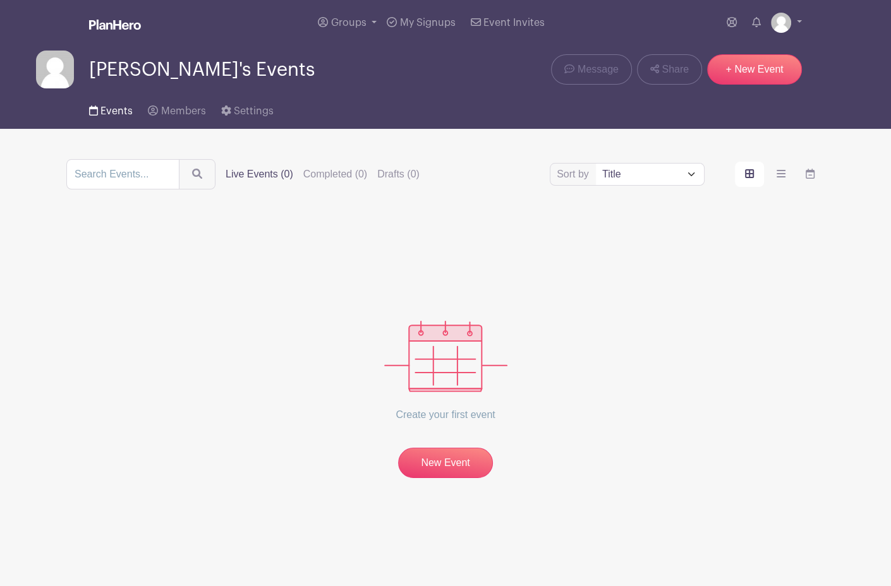
click at [133, 116] on span "Events" at bounding box center [116, 111] width 32 height 10
click at [331, 28] on span "Groups" at bounding box center [348, 23] width 35 height 10
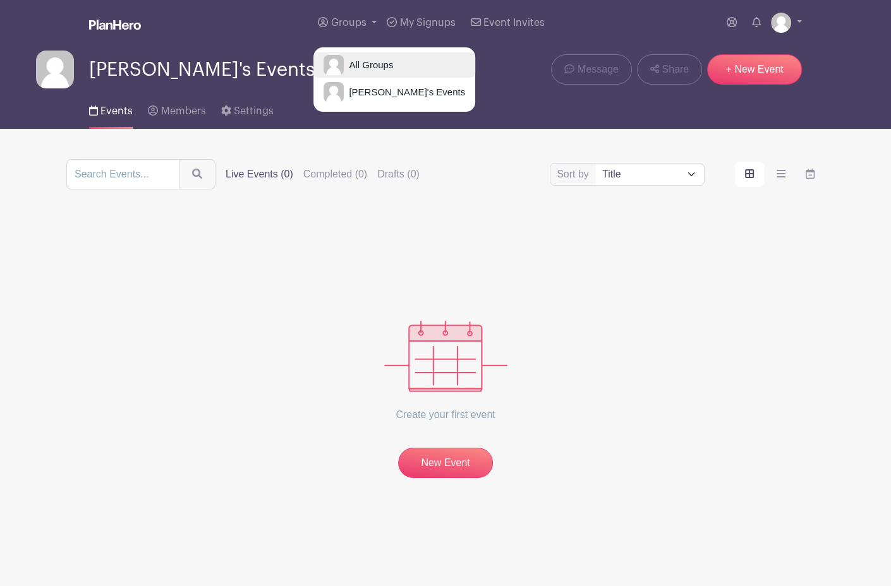
click at [344, 73] on span "All Groups" at bounding box center [368, 65] width 49 height 15
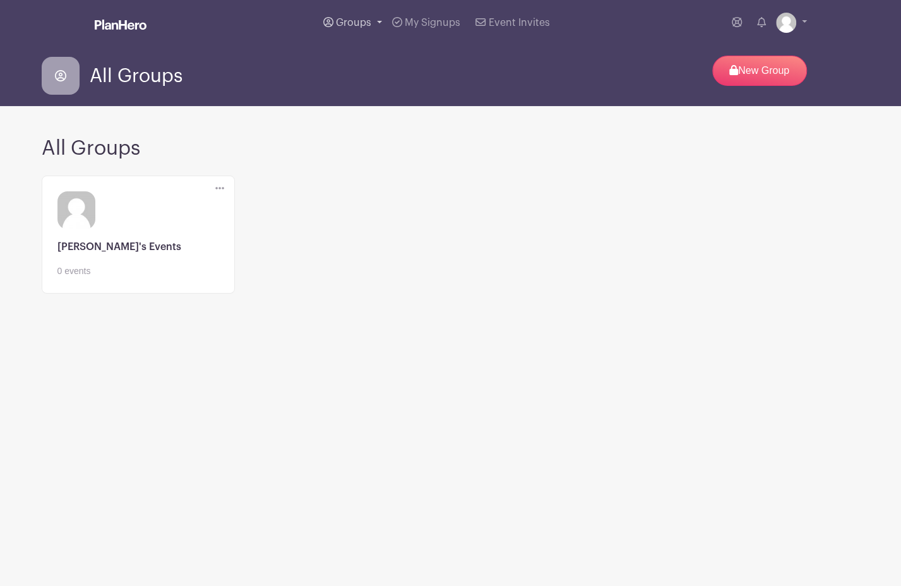
click at [336, 28] on span "Groups" at bounding box center [353, 23] width 35 height 10
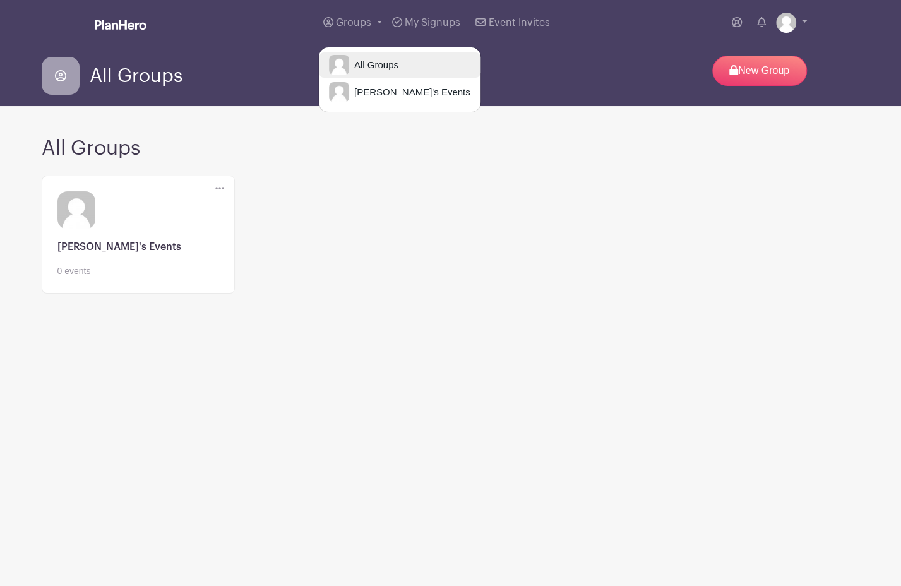
click at [349, 73] on span "All Groups" at bounding box center [373, 65] width 49 height 15
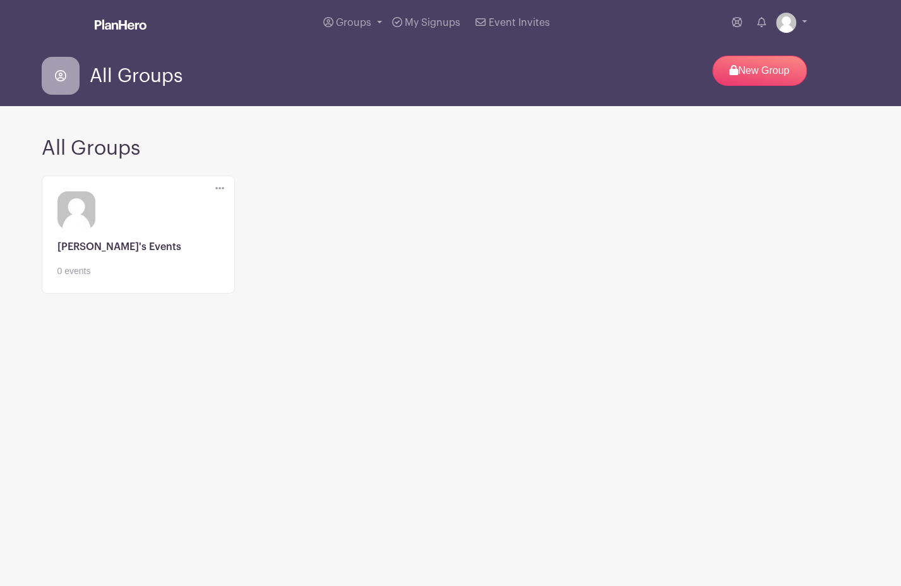
click at [148, 278] on link at bounding box center [138, 278] width 162 height 0
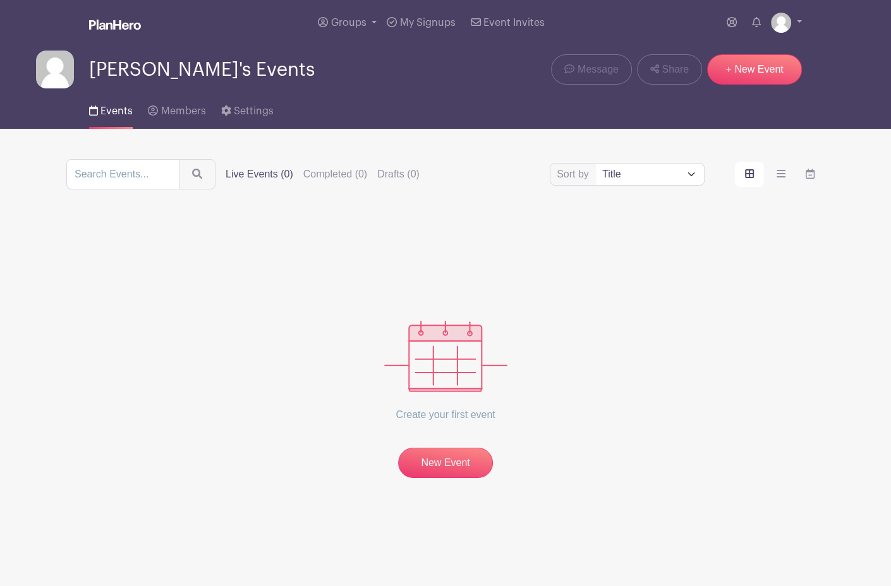
click at [596, 185] on select "Title Recently modified Newest Upcoming dates" at bounding box center [650, 174] width 108 height 21
select select "upcoming_date"
click at [596, 185] on select "Title Recently modified Newest Upcoming dates" at bounding box center [650, 174] width 108 height 21
click at [544, 28] on span "Event Invites" at bounding box center [513, 23] width 61 height 10
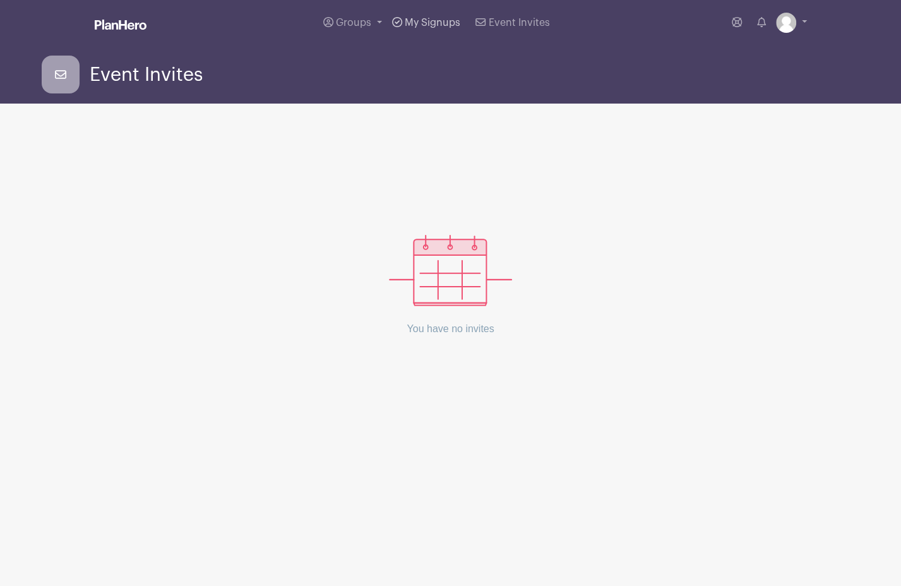
click at [405, 28] on span "My Signups" at bounding box center [433, 23] width 56 height 10
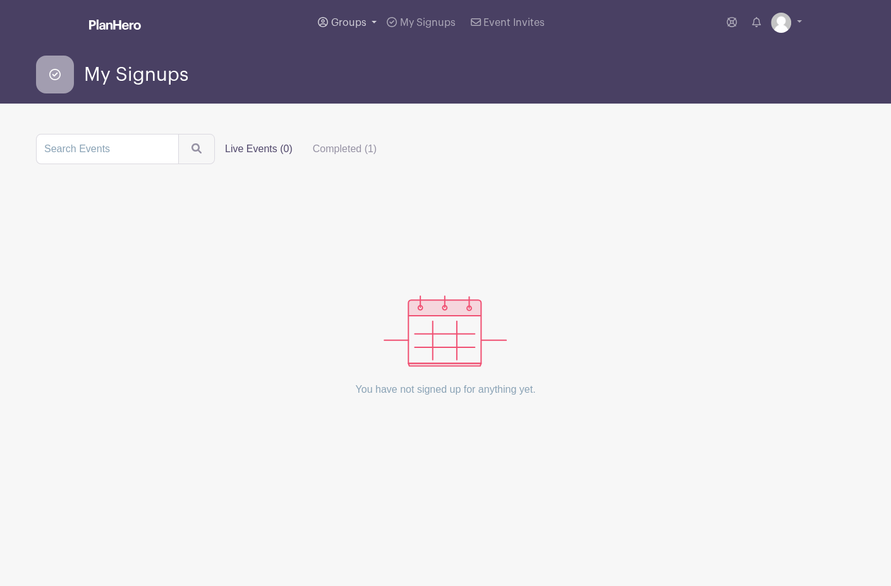
click at [324, 33] on link "Groups" at bounding box center [347, 22] width 69 height 45
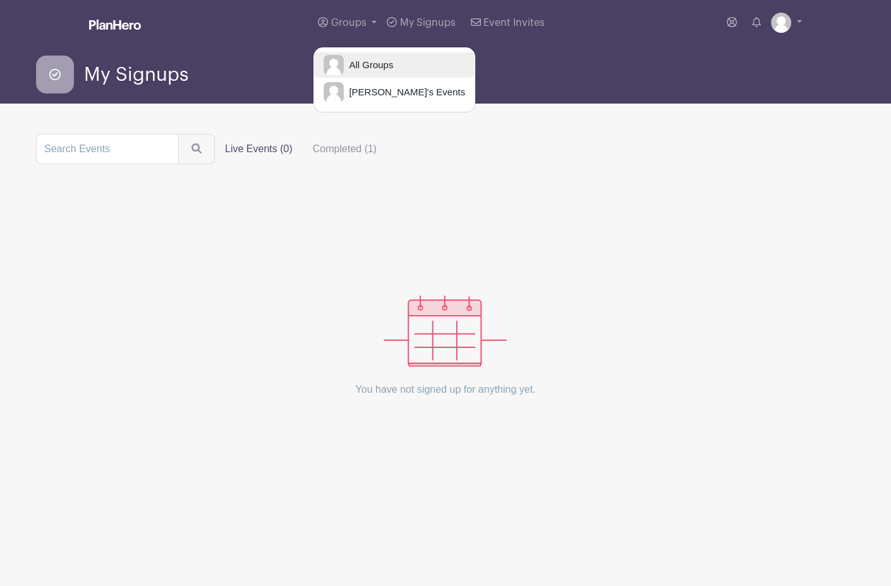
click at [344, 73] on span "All Groups" at bounding box center [368, 65] width 49 height 15
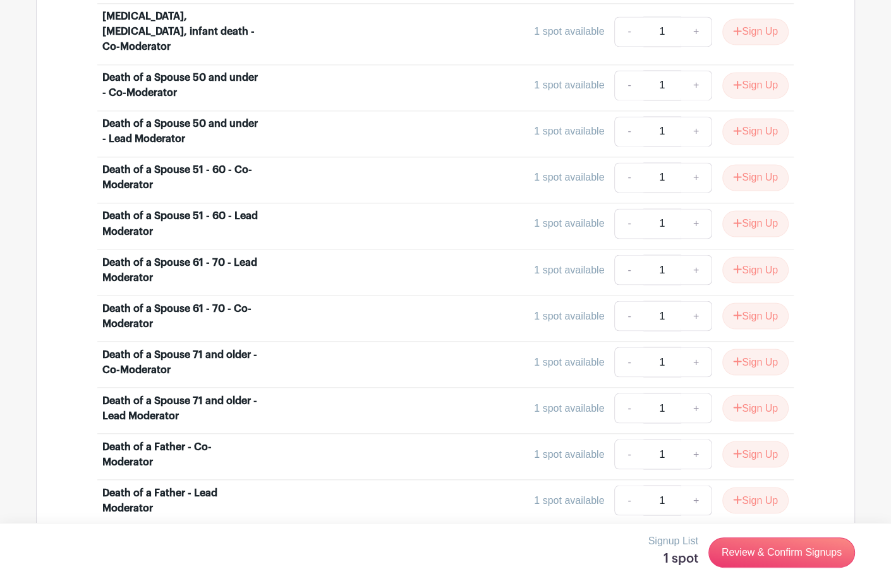
scroll to position [1778, 0]
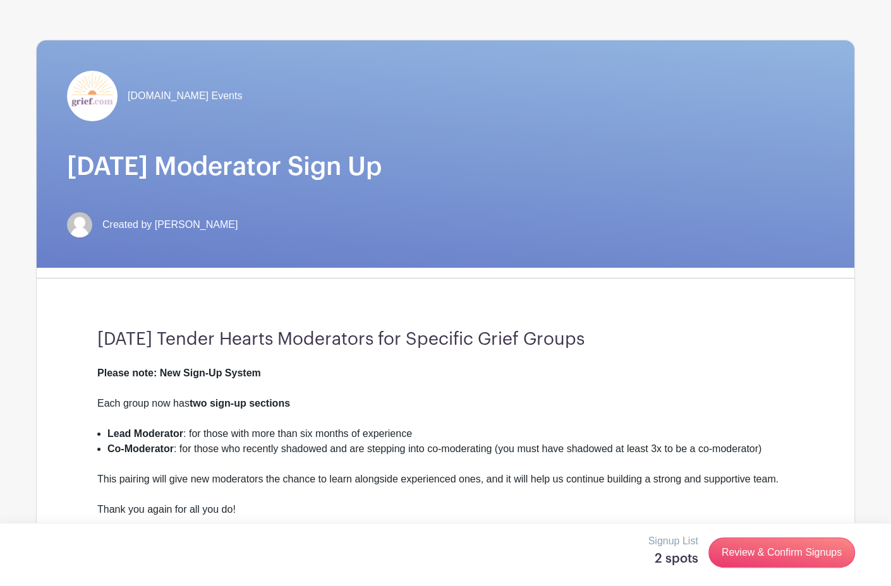
scroll to position [0, 0]
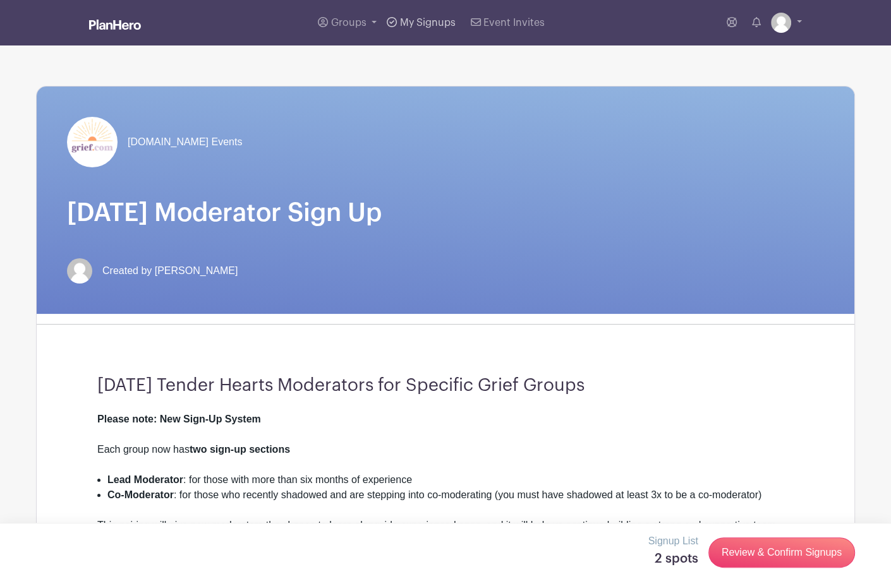
click at [417, 28] on span "My Signups" at bounding box center [428, 23] width 56 height 10
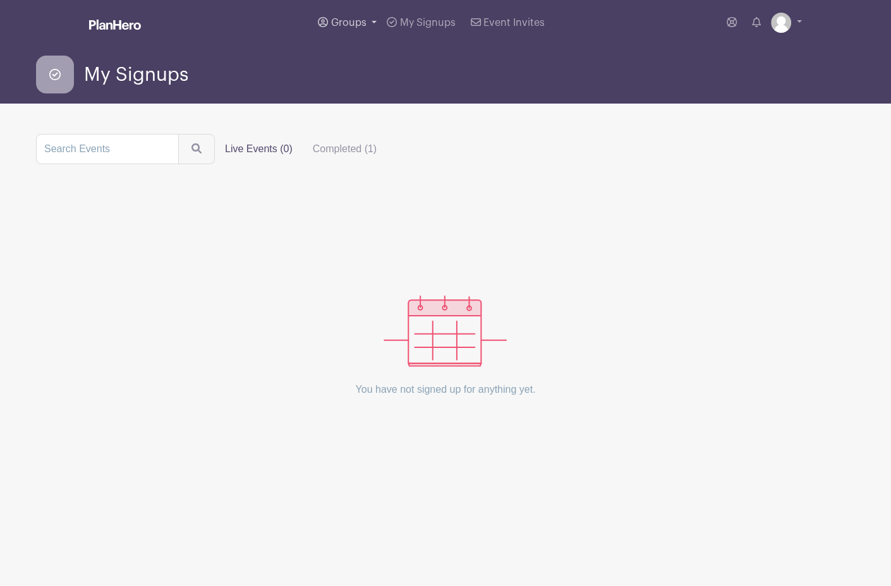
click at [322, 29] on link "Groups" at bounding box center [347, 22] width 69 height 45
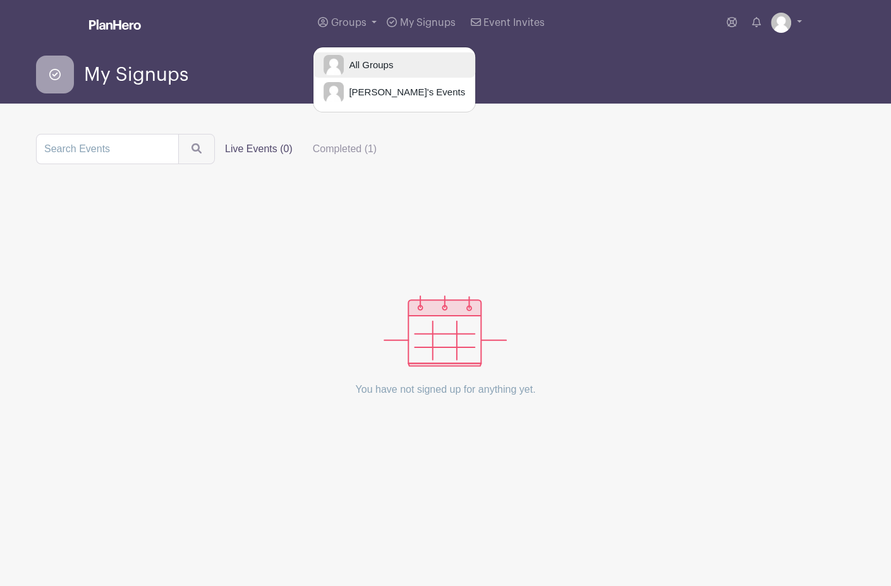
click at [344, 73] on span "All Groups" at bounding box center [368, 65] width 49 height 15
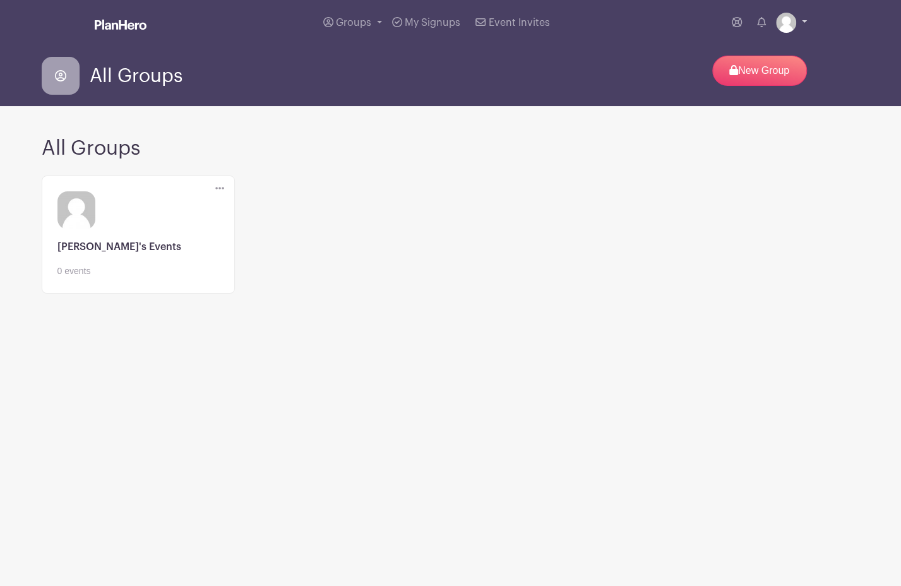
click at [800, 33] on link at bounding box center [791, 23] width 31 height 20
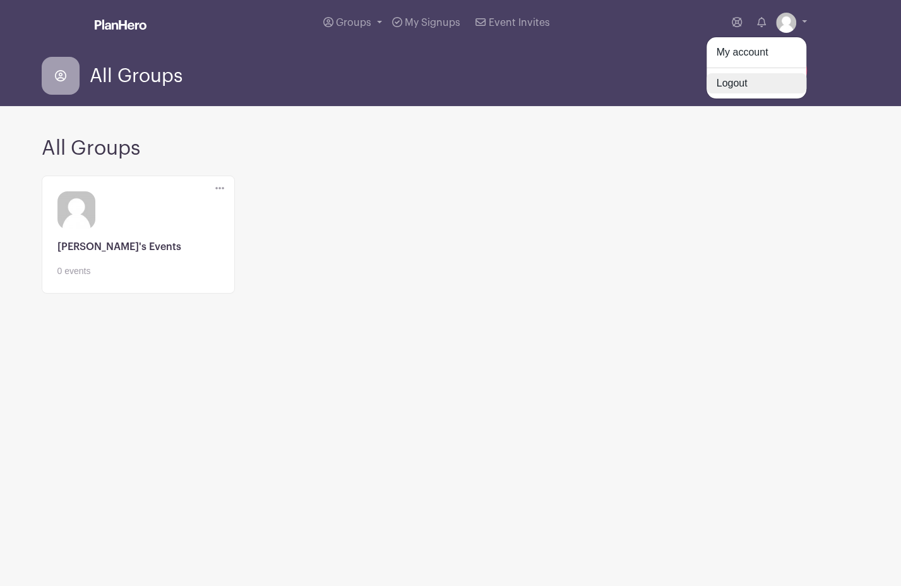
click at [707, 93] on link "Logout" at bounding box center [757, 83] width 100 height 20
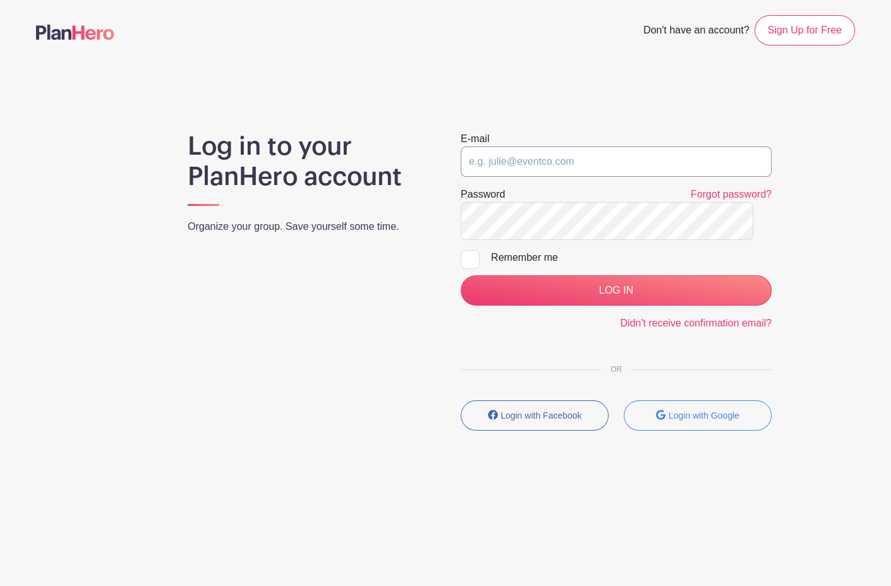
type input "[EMAIL_ADDRESS][DOMAIN_NAME]"
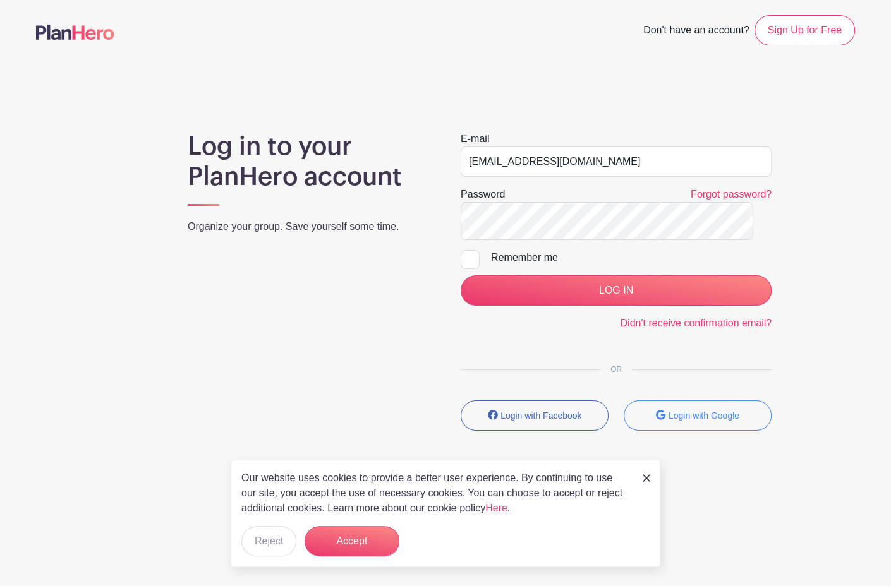
click at [645, 474] on img at bounding box center [646, 478] width 8 height 8
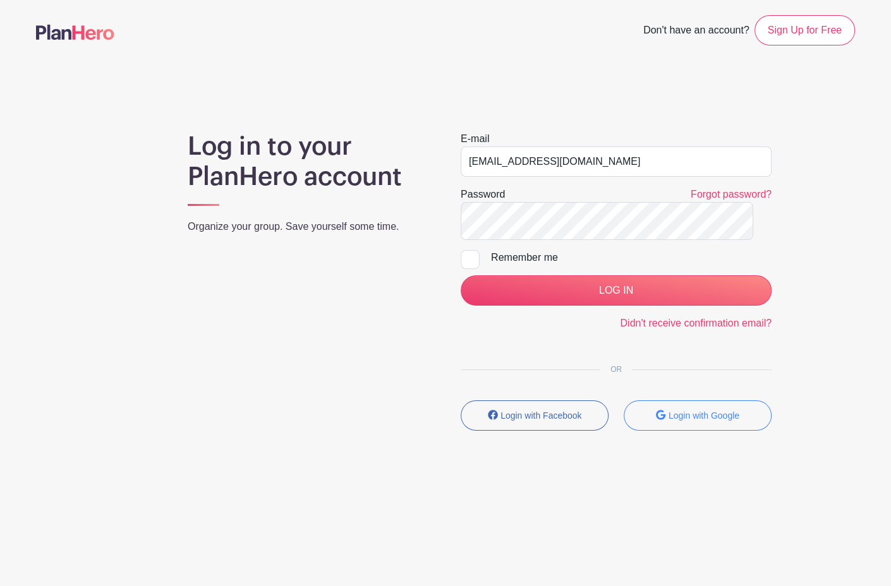
click at [469, 258] on input "Remember me" at bounding box center [464, 254] width 8 height 8
checkbox input "true"
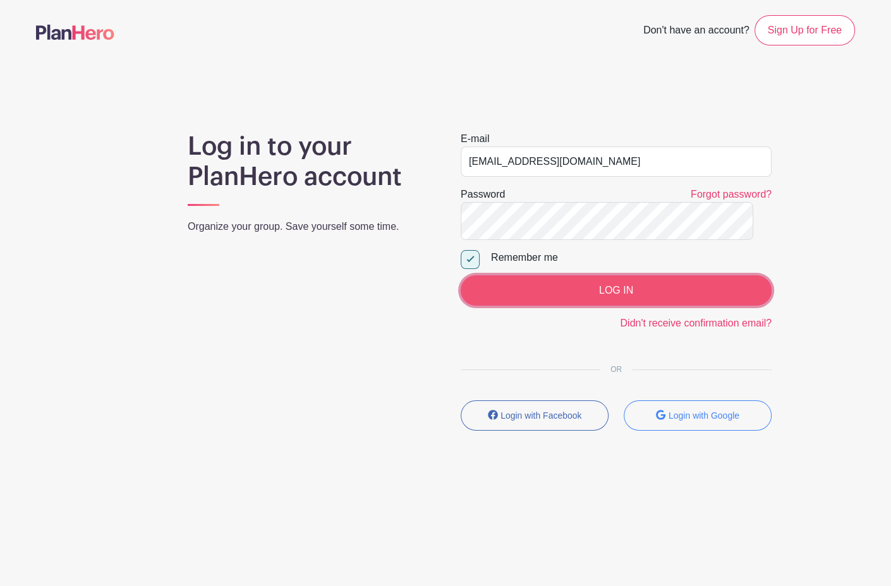
click at [605, 275] on input "LOG IN" at bounding box center [615, 290] width 311 height 30
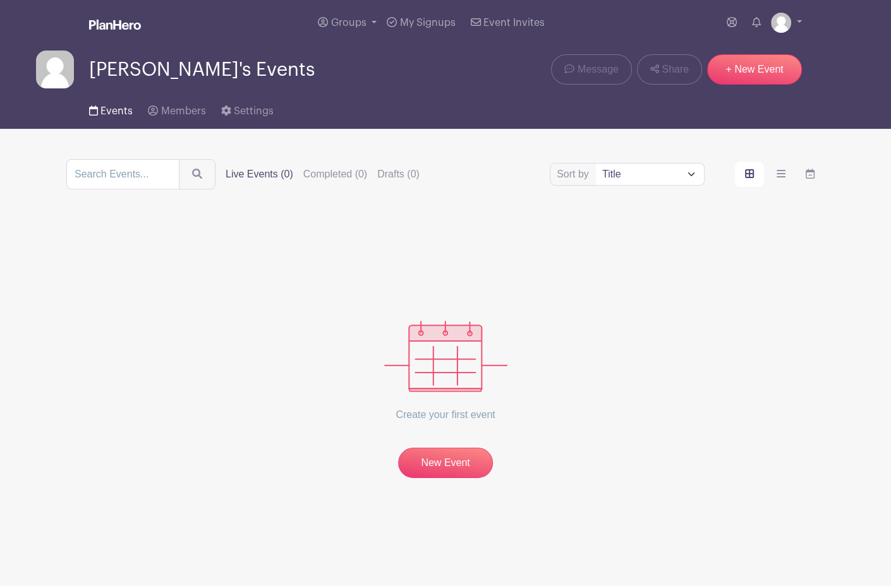
click at [119, 116] on span "Events" at bounding box center [116, 111] width 32 height 10
click at [119, 80] on span "[PERSON_NAME]'s Events" at bounding box center [202, 69] width 226 height 21
click at [69, 88] on img at bounding box center [55, 70] width 38 height 38
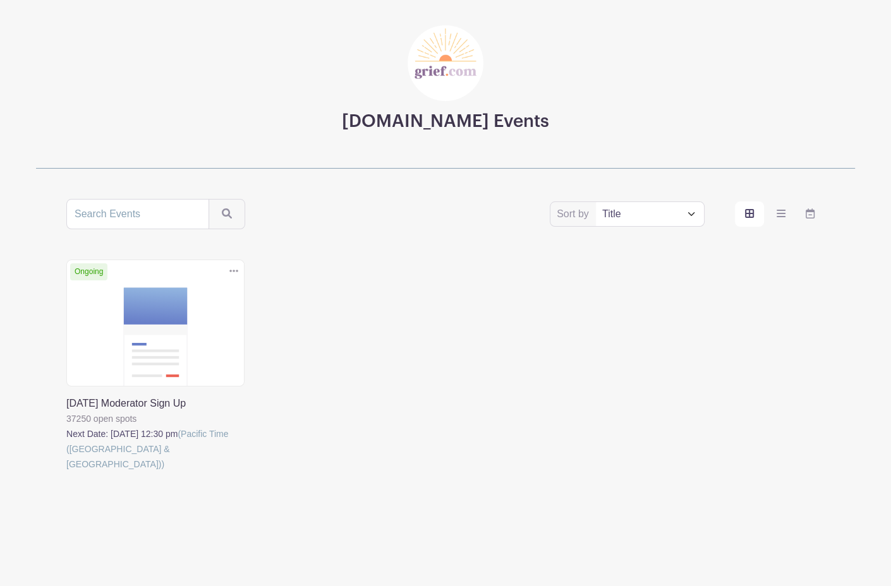
scroll to position [182, 0]
click at [66, 472] on link at bounding box center [66, 472] width 0 height 0
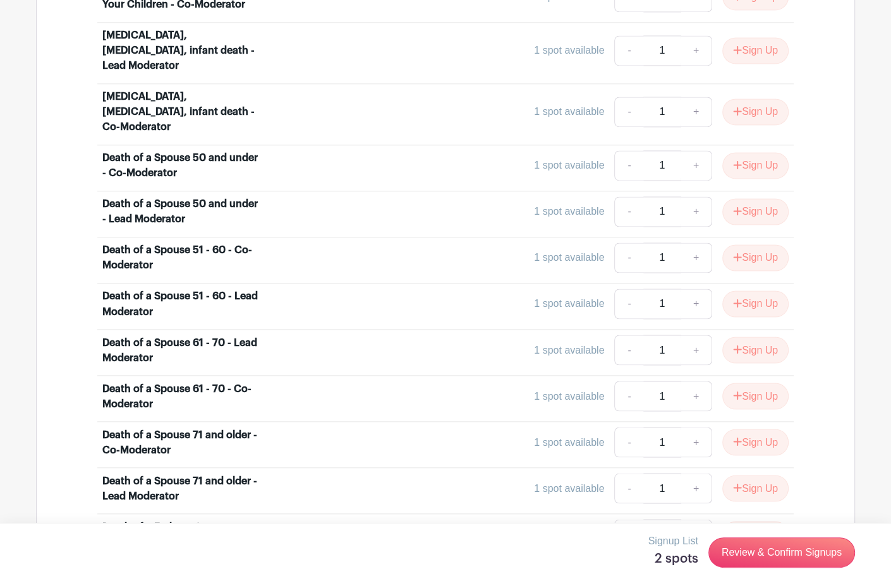
scroll to position [1731, 0]
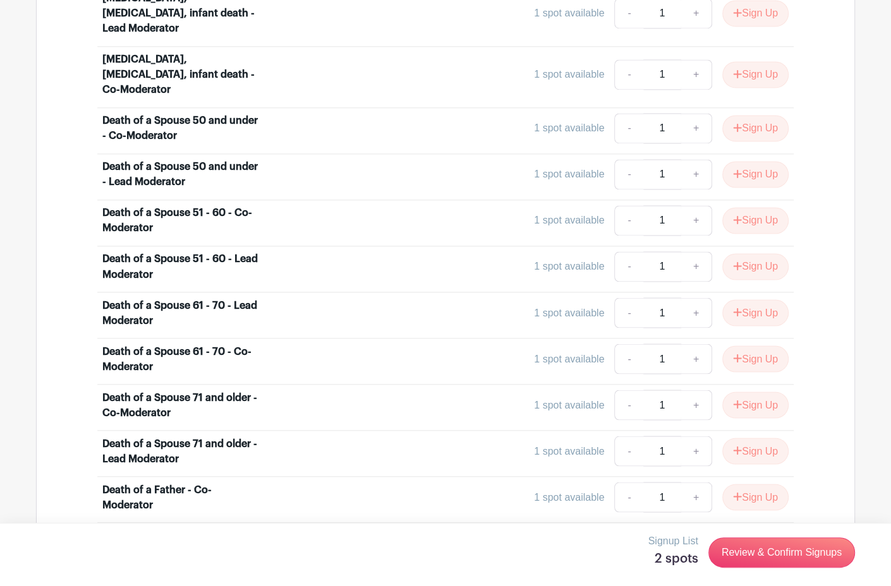
drag, startPoint x: 384, startPoint y: 207, endPoint x: 361, endPoint y: 220, distance: 26.9
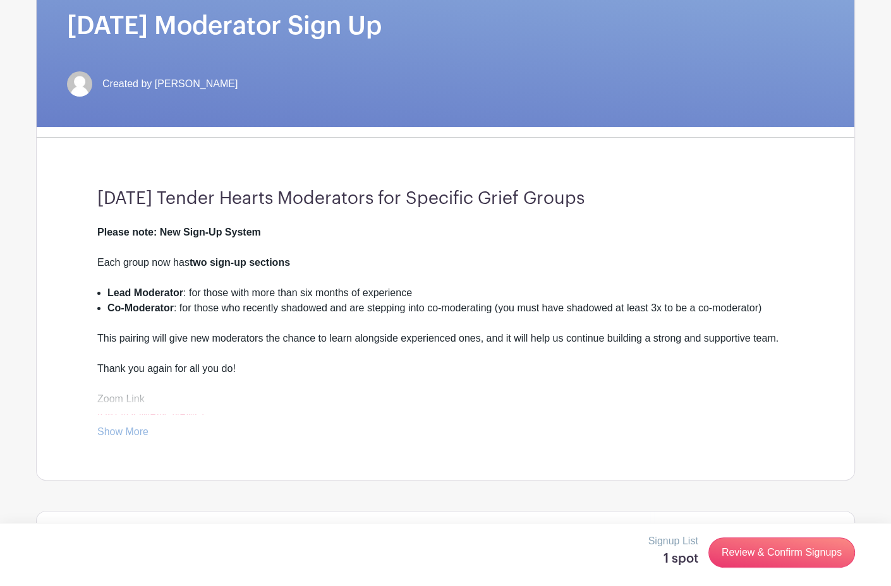
scroll to position [0, 0]
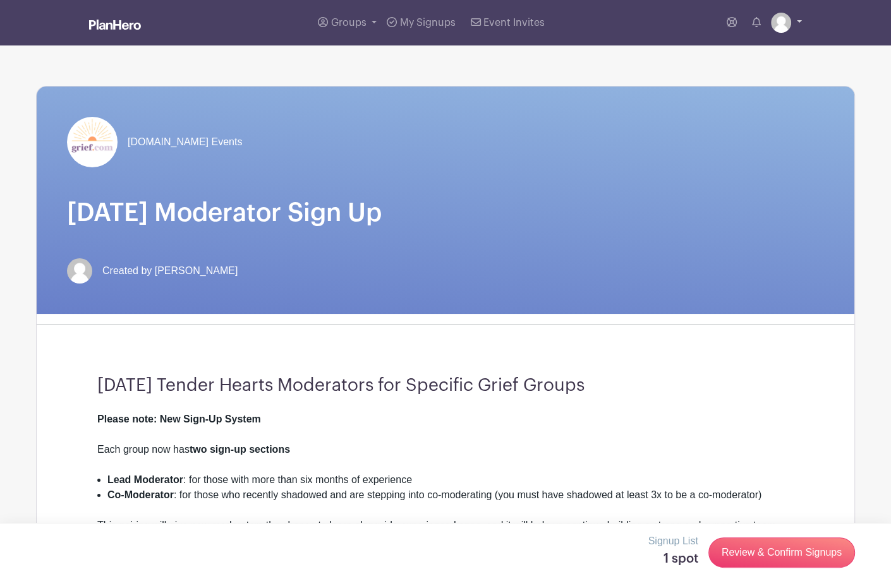
click at [795, 29] on link at bounding box center [786, 23] width 31 height 20
click at [725, 63] on link "My account" at bounding box center [751, 52] width 100 height 20
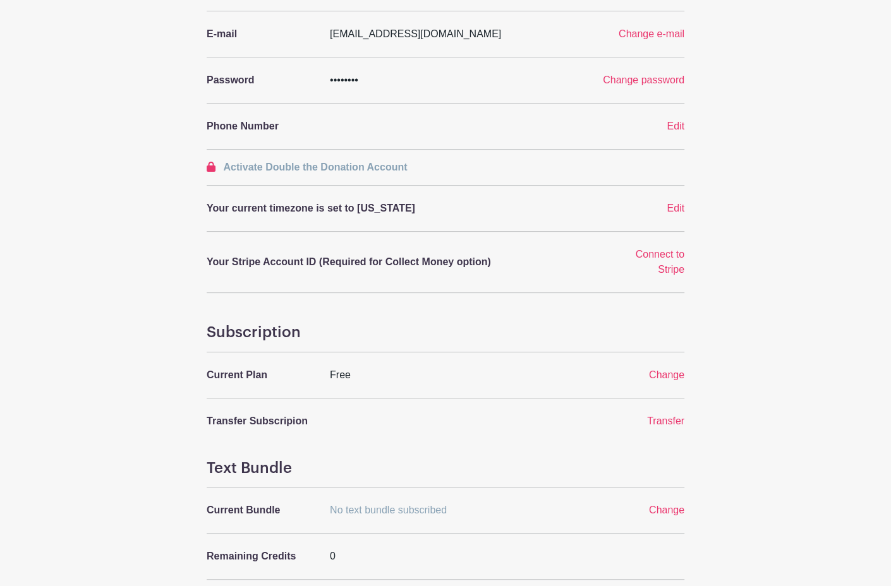
scroll to position [234, 0]
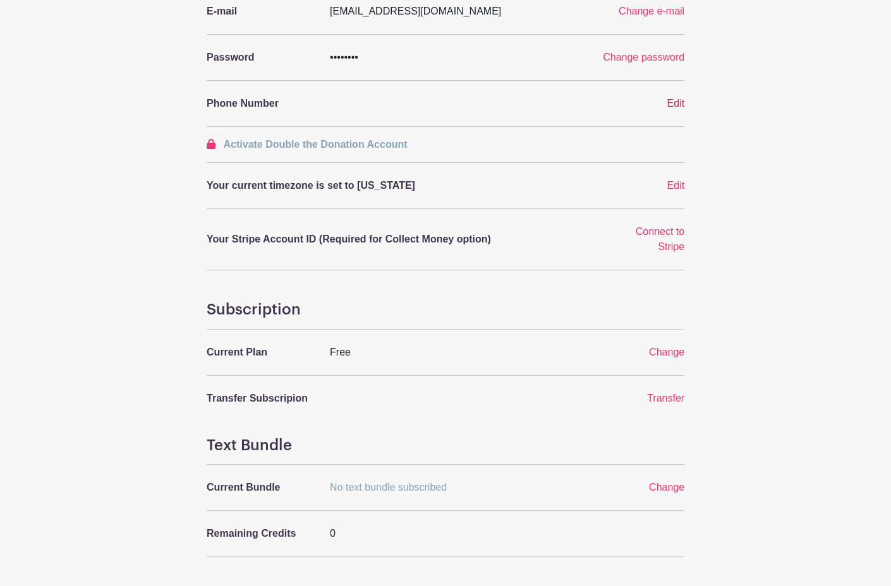
click at [674, 109] on span "Edit" at bounding box center [675, 103] width 18 height 11
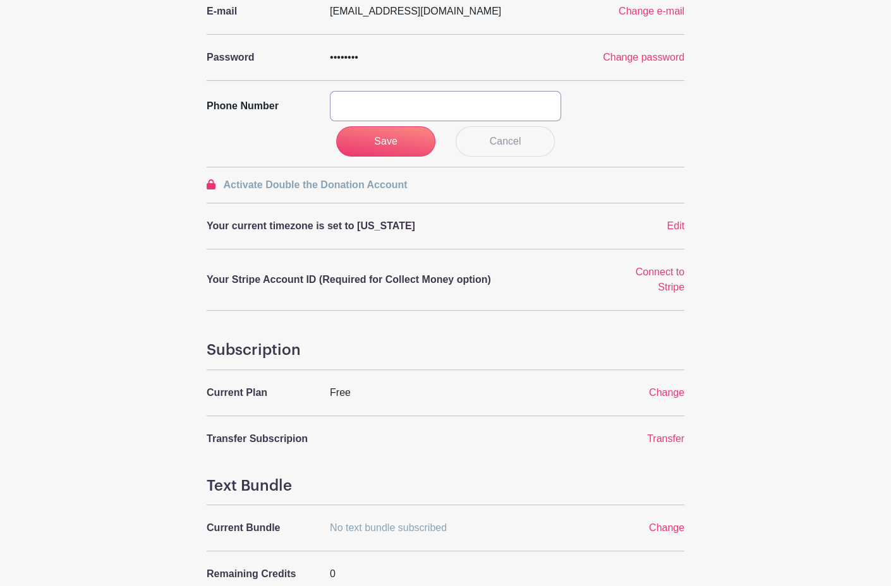
click at [517, 121] on input "text" at bounding box center [445, 106] width 231 height 30
type input "4808486474"
click at [381, 157] on input "Save" at bounding box center [386, 141] width 100 height 30
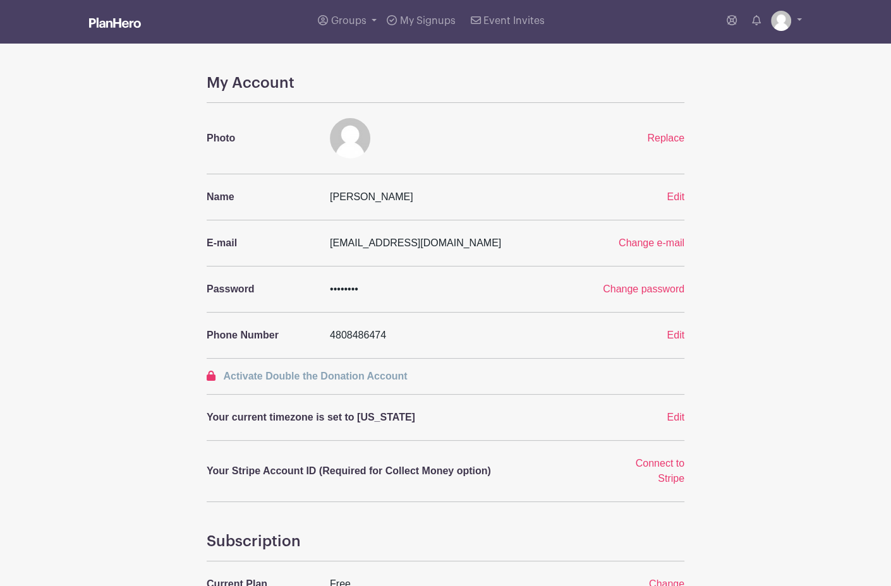
scroll to position [0, 0]
